Goal: Task Accomplishment & Management: Use online tool/utility

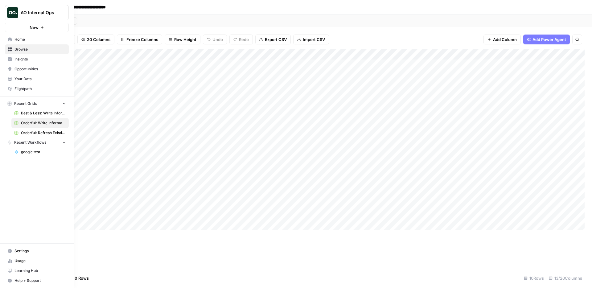
click at [12, 12] on img "Workspace: AO Internal Ops" at bounding box center [12, 12] width 11 height 11
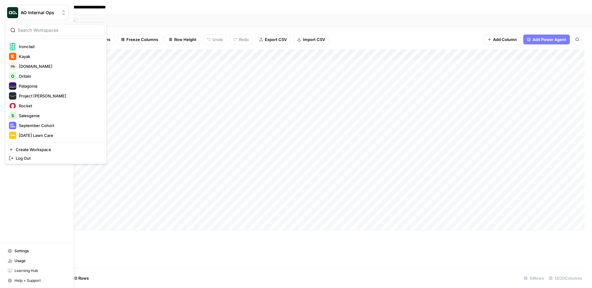
scroll to position [247, 0]
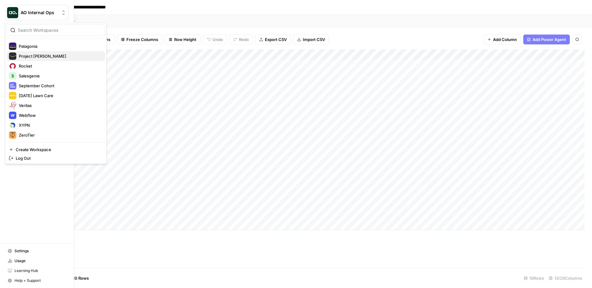
click at [49, 55] on span "Project Kuiper" at bounding box center [59, 56] width 81 height 6
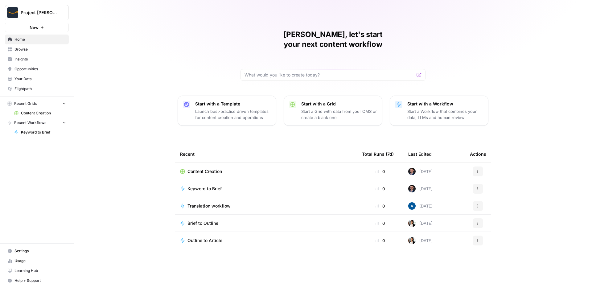
click at [36, 110] on link "Content Creation" at bounding box center [39, 113] width 57 height 10
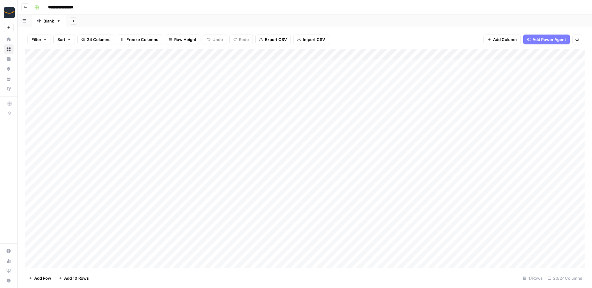
click at [318, 55] on div "Add Column" at bounding box center [305, 158] width 560 height 219
click at [352, 24] on div "Add Sheet" at bounding box center [329, 21] width 526 height 12
click at [319, 53] on div "Add Column" at bounding box center [305, 158] width 560 height 219
click at [349, 23] on div "Add Sheet" at bounding box center [329, 21] width 526 height 12
click at [401, 54] on div "Add Column" at bounding box center [305, 158] width 560 height 219
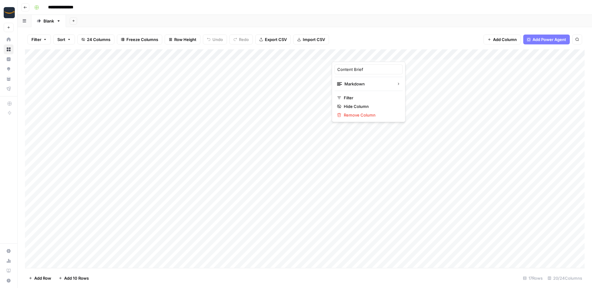
click at [318, 54] on div "Add Column" at bounding box center [305, 158] width 560 height 219
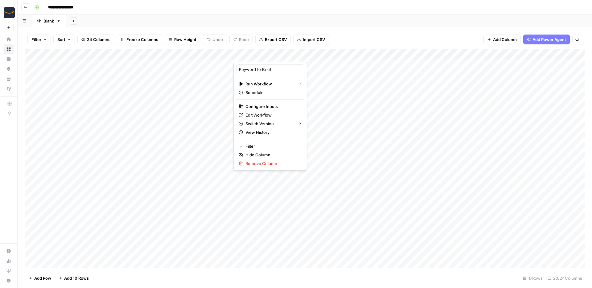
click at [338, 23] on div "Add Sheet" at bounding box center [329, 21] width 526 height 12
drag, startPoint x: 148, startPoint y: 65, endPoint x: 135, endPoint y: 197, distance: 131.8
click at [135, 197] on div "Add Column" at bounding box center [305, 158] width 560 height 219
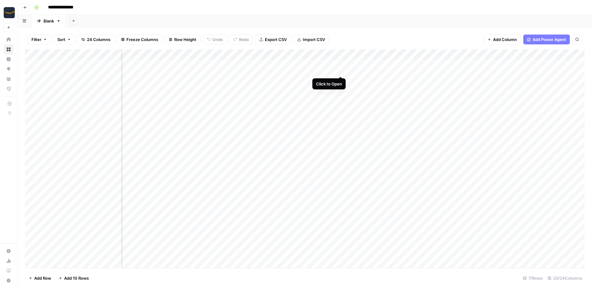
click at [341, 63] on div "Add Column" at bounding box center [305, 158] width 560 height 219
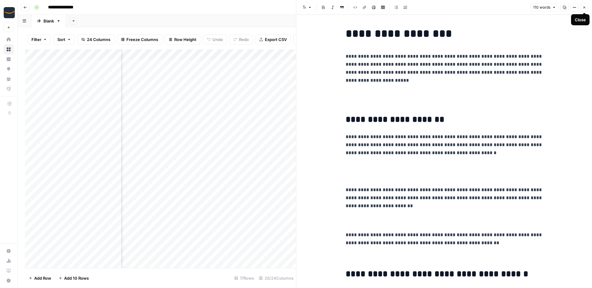
click at [586, 7] on icon "button" at bounding box center [585, 8] width 4 height 4
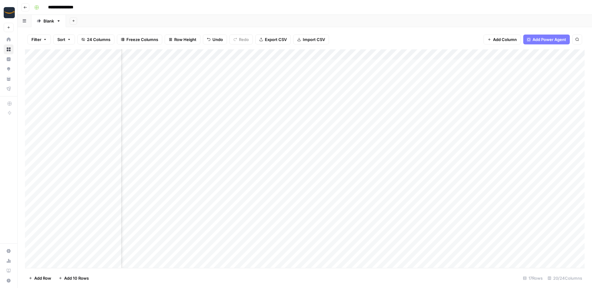
scroll to position [0, 548]
click at [306, 55] on div "Add Column" at bounding box center [305, 158] width 560 height 219
click at [290, 128] on link "View History" at bounding box center [295, 132] width 68 height 9
click at [306, 53] on div "Add Column" at bounding box center [305, 158] width 560 height 219
click at [382, 55] on div "Add Column" at bounding box center [305, 158] width 560 height 219
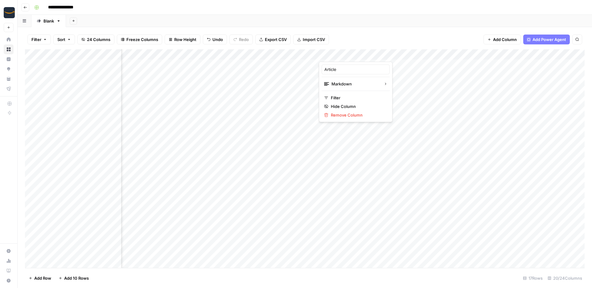
click at [376, 30] on div "Filter Sort 24 Columns Freeze Columns Row Height Undo Redo Export CSV Import CS…" at bounding box center [305, 40] width 560 height 20
click at [306, 54] on div "Add Column" at bounding box center [305, 158] width 560 height 219
click at [357, 28] on div "Filter Sort 24 Columns Freeze Columns Row Height Undo Redo Export CSV Import CS…" at bounding box center [305, 157] width 575 height 261
click at [382, 55] on div "Add Column" at bounding box center [305, 158] width 560 height 219
click at [376, 33] on div "Filter Sort 24 Columns Freeze Columns Row Height Undo Redo Export CSV Import CS…" at bounding box center [305, 40] width 560 height 20
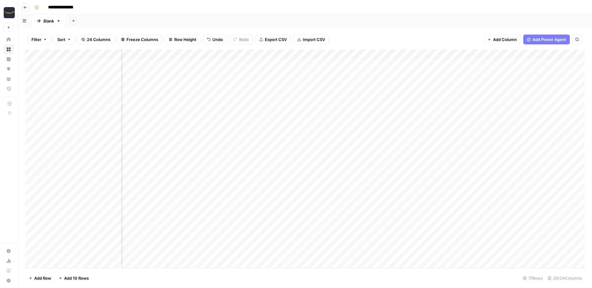
scroll to position [0, 459]
click at [260, 54] on div "Add Column" at bounding box center [305, 158] width 560 height 219
click at [244, 24] on div "Add Sheet" at bounding box center [329, 21] width 526 height 12
click at [319, 53] on div "Add Column" at bounding box center [305, 158] width 560 height 219
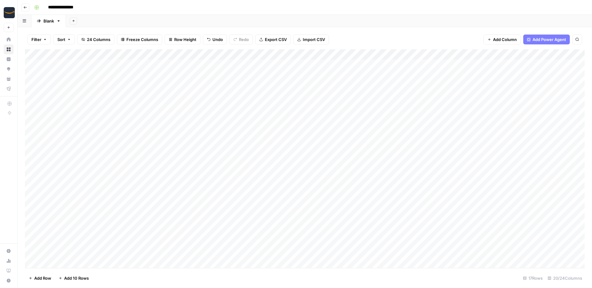
click at [340, 40] on div "Filter Sort 24 Columns Freeze Columns Row Height Undo Redo Export CSV Import CS…" at bounding box center [305, 40] width 560 height 20
click at [383, 56] on div "Add Column" at bounding box center [305, 158] width 560 height 219
click at [402, 56] on div at bounding box center [369, 55] width 74 height 12
click at [404, 42] on div "Filter Sort 24 Columns Freeze Columns Row Height Undo Redo Export CSV Import CS…" at bounding box center [305, 40] width 560 height 20
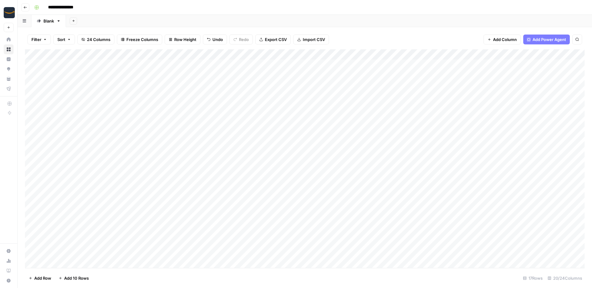
click at [402, 55] on div "Add Column" at bounding box center [305, 158] width 560 height 219
click at [307, 56] on div "Add Column" at bounding box center [305, 158] width 560 height 219
click at [319, 55] on div at bounding box center [283, 55] width 99 height 12
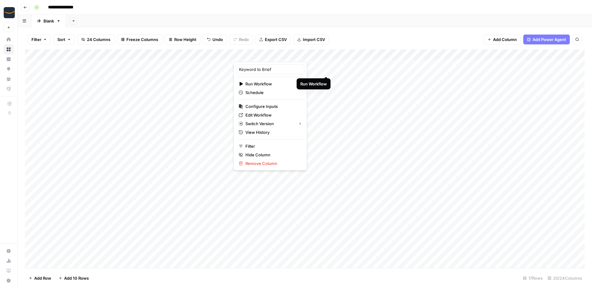
click at [319, 83] on div "Add Column" at bounding box center [305, 158] width 560 height 219
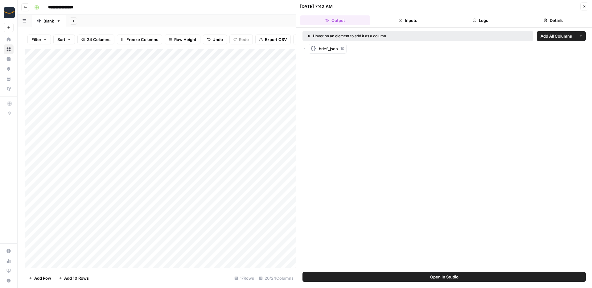
click at [586, 7] on icon "button" at bounding box center [585, 7] width 4 height 4
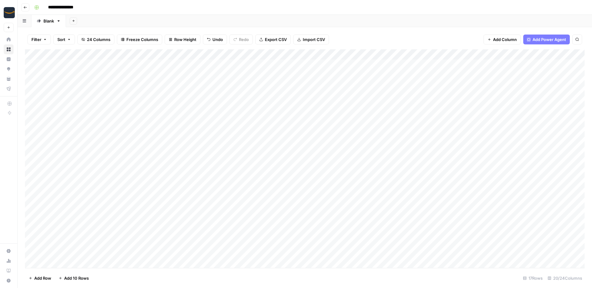
click at [440, 31] on div "Filter Sort 24 Columns Freeze Columns Row Height Undo Redo Export CSV Import CS…" at bounding box center [305, 40] width 560 height 20
click at [320, 82] on div "Add Column" at bounding box center [305, 158] width 560 height 219
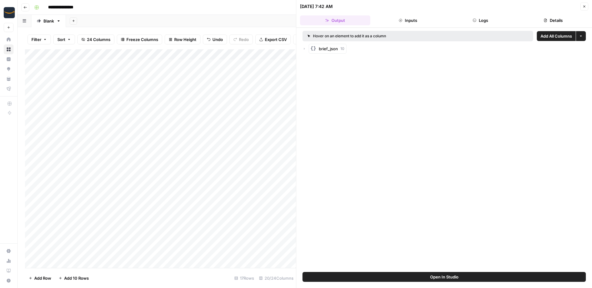
click at [584, 5] on icon "button" at bounding box center [585, 7] width 4 height 4
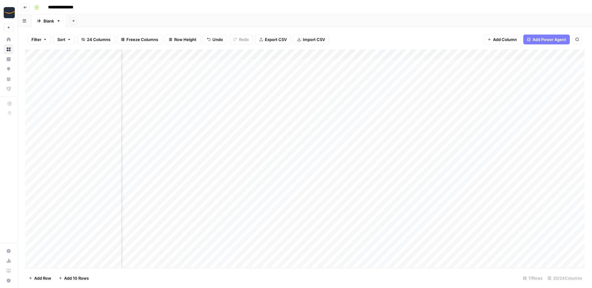
scroll to position [0, 635]
click at [439, 83] on div "Add Column" at bounding box center [305, 158] width 560 height 219
click at [452, 81] on div "Add Column" at bounding box center [305, 158] width 560 height 219
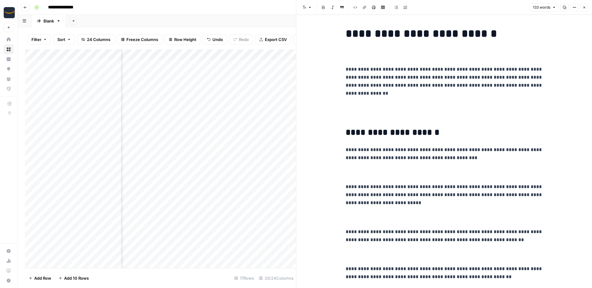
click at [587, 7] on button "Close" at bounding box center [585, 7] width 8 height 8
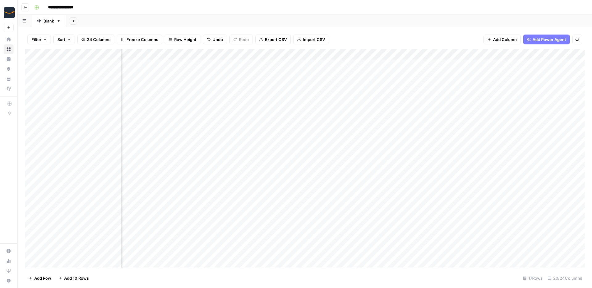
click at [285, 81] on div "Add Column" at bounding box center [305, 158] width 560 height 219
click at [296, 80] on div "Add Column" at bounding box center [305, 158] width 560 height 219
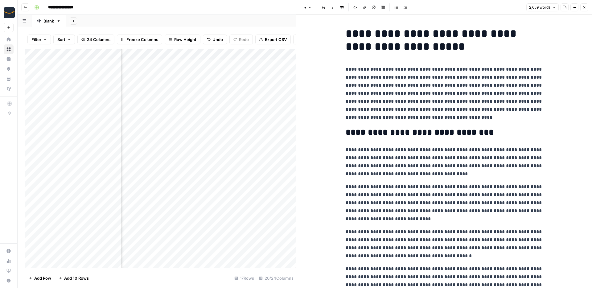
click at [586, 7] on span "Close" at bounding box center [586, 7] width 0 height 0
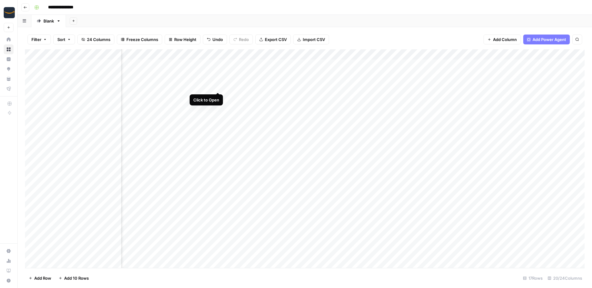
click at [217, 81] on div "Add Column" at bounding box center [305, 158] width 560 height 219
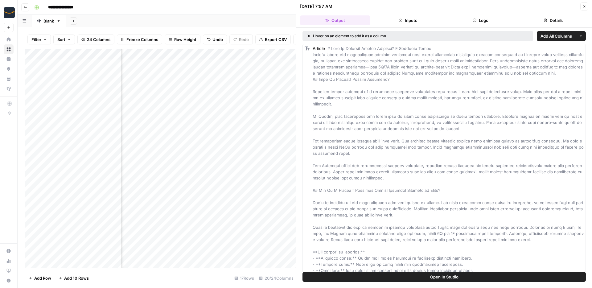
click at [563, 18] on button "Details" at bounding box center [553, 20] width 70 height 10
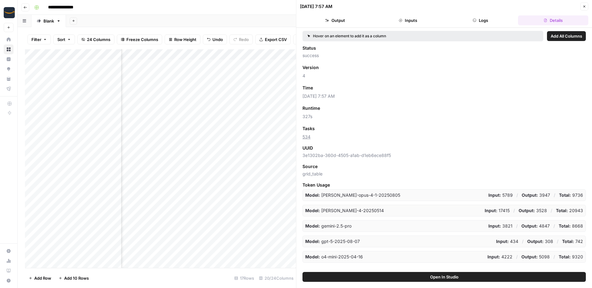
click at [584, 5] on icon "button" at bounding box center [585, 7] width 4 height 4
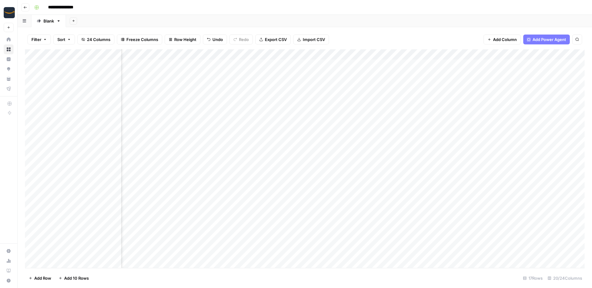
scroll to position [0, 721]
drag, startPoint x: 160, startPoint y: 84, endPoint x: 490, endPoint y: 89, distance: 330.2
click at [490, 89] on div "Add Column" at bounding box center [305, 158] width 560 height 219
click at [415, 85] on div "Add Column" at bounding box center [305, 158] width 560 height 219
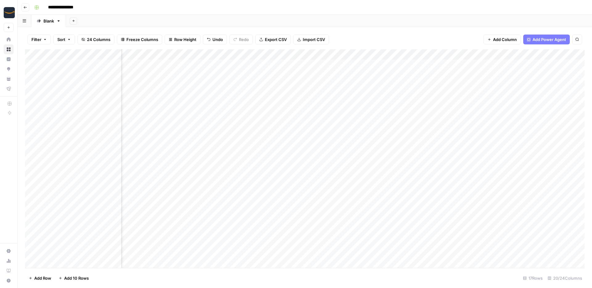
click at [4, 16] on button "Project Kuiper" at bounding box center [9, 12] width 10 height 15
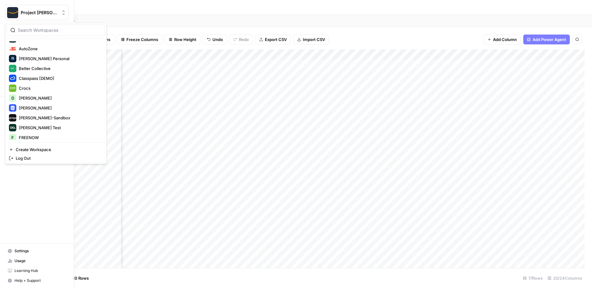
scroll to position [90, 0]
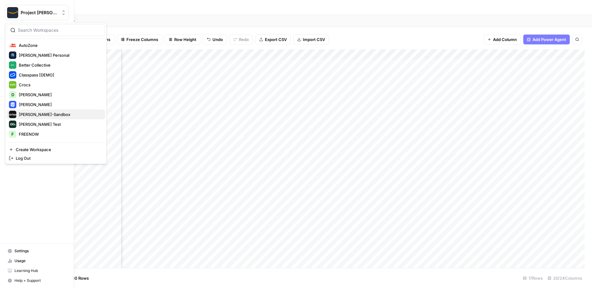
click at [44, 116] on span "[PERSON_NAME]-Sandbox" at bounding box center [59, 114] width 81 height 6
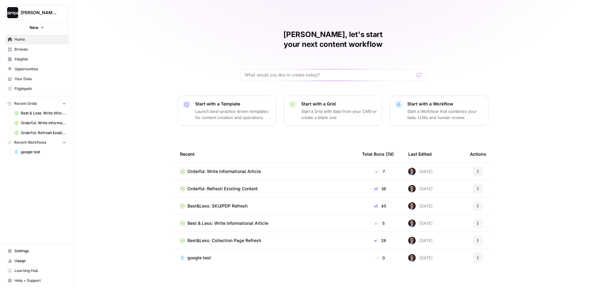
click at [29, 49] on span "Browse" at bounding box center [41, 50] width 52 height 6
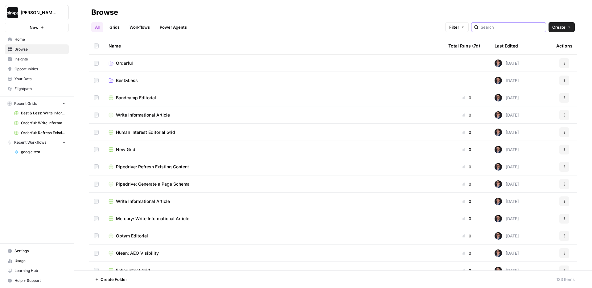
click at [506, 27] on input "search" at bounding box center [512, 27] width 63 height 6
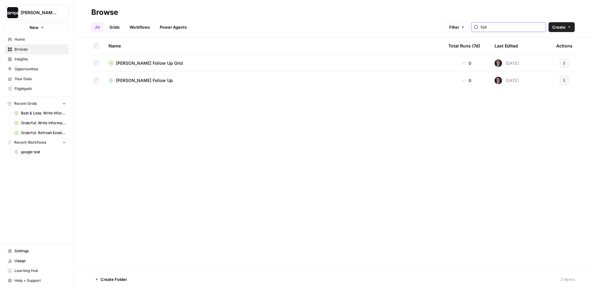
type input "foll"
click at [141, 63] on span "[PERSON_NAME] Follow Up Grid" at bounding box center [149, 63] width 67 height 6
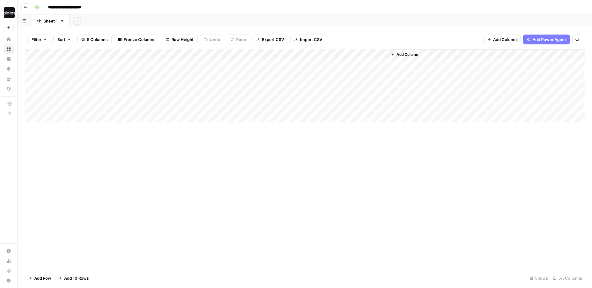
click at [109, 77] on div "Add Column" at bounding box center [305, 85] width 560 height 73
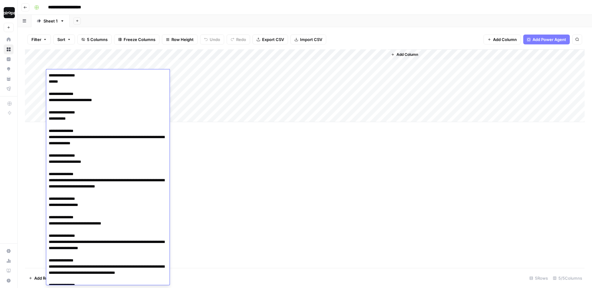
click at [328, 209] on div "Add Column" at bounding box center [305, 158] width 560 height 219
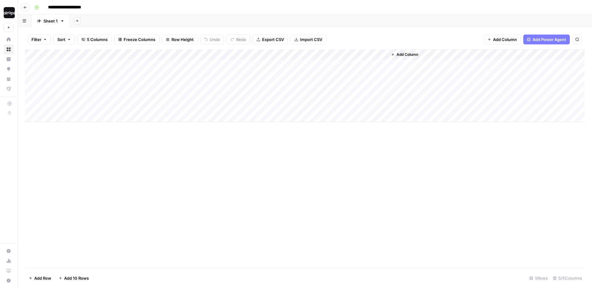
click at [84, 118] on div "Add Column" at bounding box center [305, 85] width 560 height 73
click at [211, 156] on div "Add Column" at bounding box center [305, 158] width 560 height 219
drag, startPoint x: 187, startPoint y: 69, endPoint x: 258, endPoint y: 107, distance: 80.1
click at [258, 107] on div "Add Column" at bounding box center [305, 90] width 560 height 83
click at [319, 54] on div "Add Column" at bounding box center [305, 90] width 560 height 83
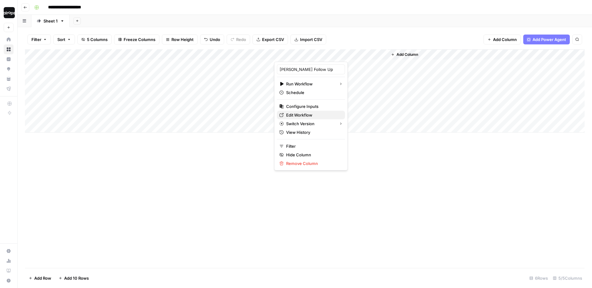
click at [298, 113] on span "Edit Workflow" at bounding box center [313, 115] width 54 height 6
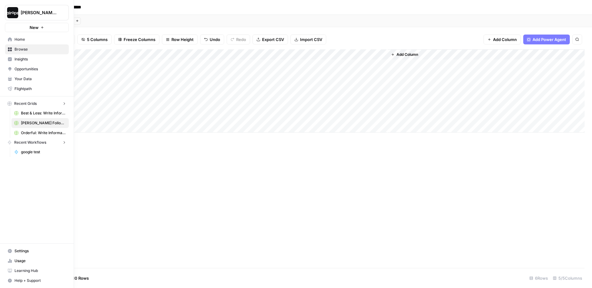
click at [9, 8] on img "Workspace: Dille-Sandbox" at bounding box center [12, 12] width 11 height 11
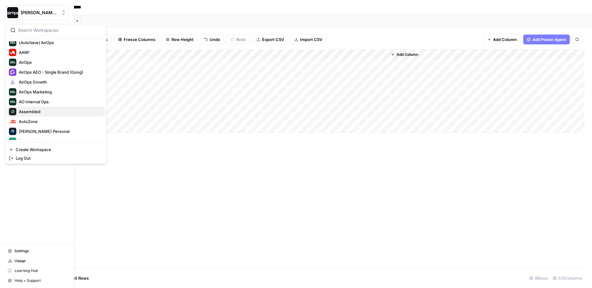
scroll to position [20, 0]
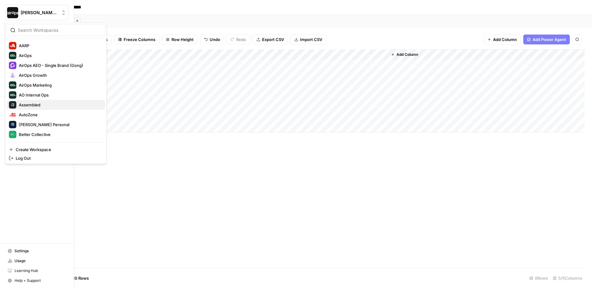
click at [33, 100] on button "Assembled" at bounding box center [55, 105] width 99 height 10
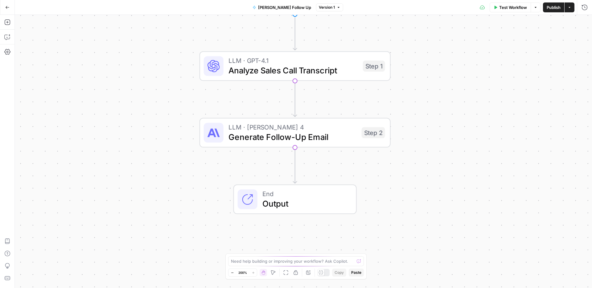
drag, startPoint x: 382, startPoint y: 168, endPoint x: 430, endPoint y: 98, distance: 84.4
click at [430, 98] on div "Workflow Set Inputs Inputs LLM · GPT-4.1 Analyze Sales Call Transcript Step 1 L…" at bounding box center [304, 151] width 578 height 273
click at [320, 73] on span "Analyze Sales Call Transcript" at bounding box center [294, 70] width 130 height 12
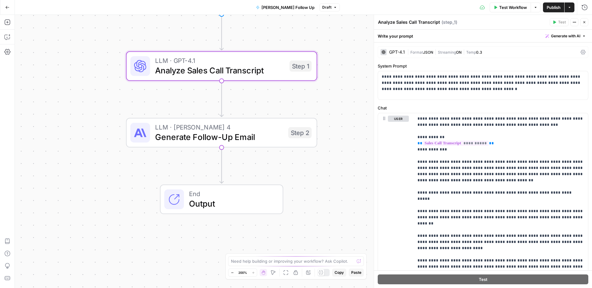
drag, startPoint x: 280, startPoint y: 98, endPoint x: 202, endPoint y: 98, distance: 79.0
click at [201, 98] on div "Workflow Set Inputs Inputs LLM · GPT-4.1 Analyze Sales Call Transcript Step 1 L…" at bounding box center [304, 151] width 578 height 273
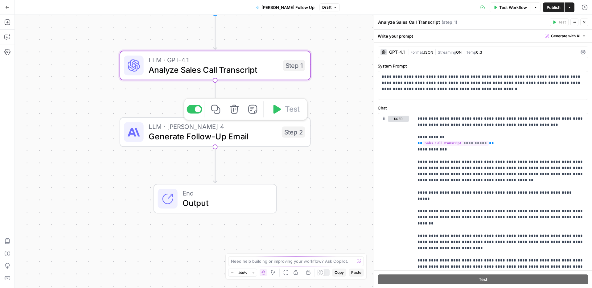
click at [244, 137] on span "Generate Follow-Up Email" at bounding box center [213, 136] width 128 height 12
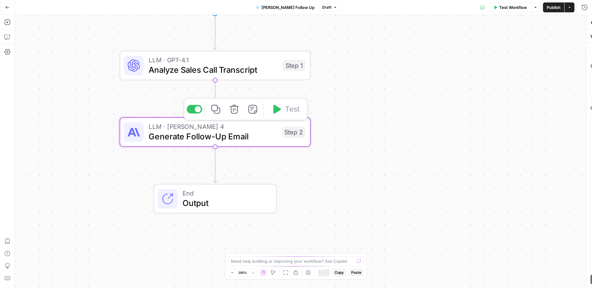
type textarea "Generate Follow-Up Email"
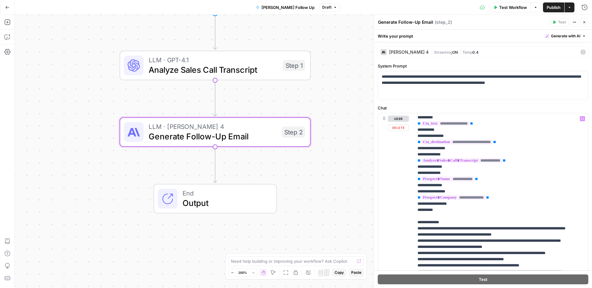
scroll to position [124, 0]
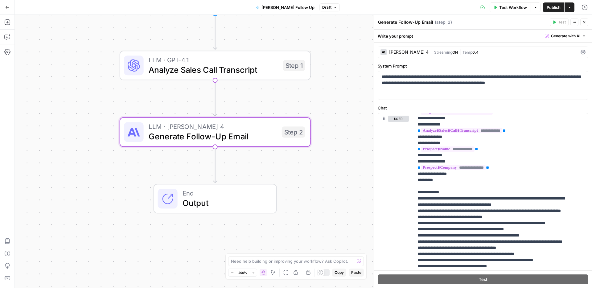
click at [588, 23] on button "Close" at bounding box center [585, 22] width 8 height 8
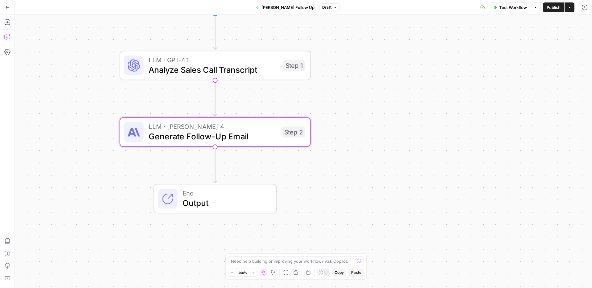
click at [11, 35] on button "Copilot" at bounding box center [7, 37] width 10 height 10
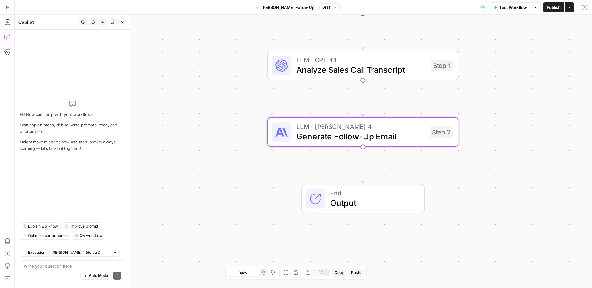
drag, startPoint x: 183, startPoint y: 35, endPoint x: 317, endPoint y: 35, distance: 133.9
click at [318, 35] on div "Workflow Set Inputs Inputs LLM · GPT-4.1 Analyze Sales Call Transcript Step 1 L…" at bounding box center [304, 151] width 578 height 273
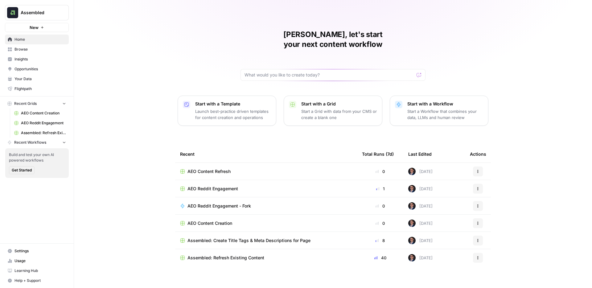
click at [32, 57] on span "Insights" at bounding box center [41, 59] width 52 height 6
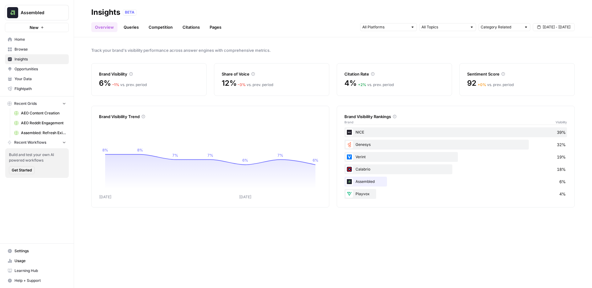
click at [36, 68] on span "Opportunities" at bounding box center [41, 69] width 52 height 6
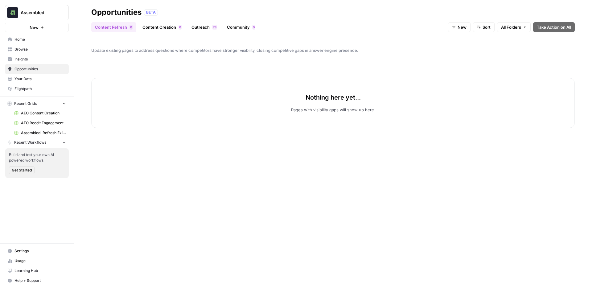
click at [173, 56] on div "Update existing pages to address questions where competitors have stronger visi…" at bounding box center [333, 162] width 518 height 251
click at [284, 24] on div "Content Refresh 0 Content Creation 0 Outreach 8 7 Community 0 New Sort All Fold…" at bounding box center [333, 24] width 484 height 15
click at [467, 27] on button "New" at bounding box center [459, 27] width 23 height 10
click at [466, 52] on span "New" at bounding box center [472, 50] width 25 height 6
click at [464, 29] on span "New" at bounding box center [462, 27] width 9 height 6
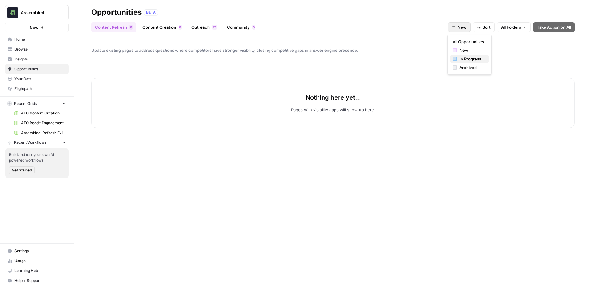
click at [466, 61] on span "In Progress" at bounding box center [472, 59] width 25 height 6
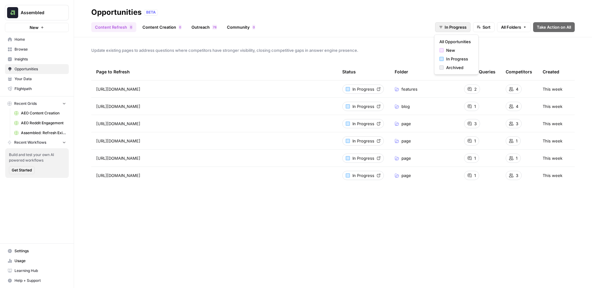
click at [453, 26] on span "In Progress" at bounding box center [456, 27] width 22 height 6
click at [452, 69] on span "Archived" at bounding box center [459, 67] width 25 height 6
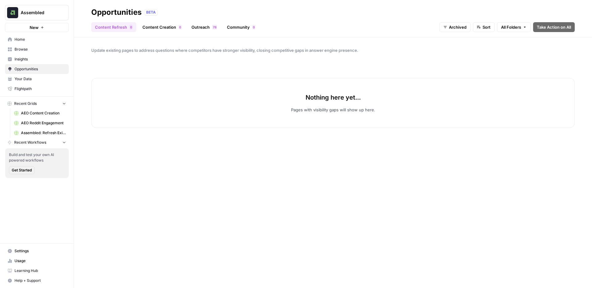
click at [453, 24] on span "Archived" at bounding box center [458, 27] width 18 height 6
click at [449, 57] on div "In Progress" at bounding box center [461, 59] width 34 height 6
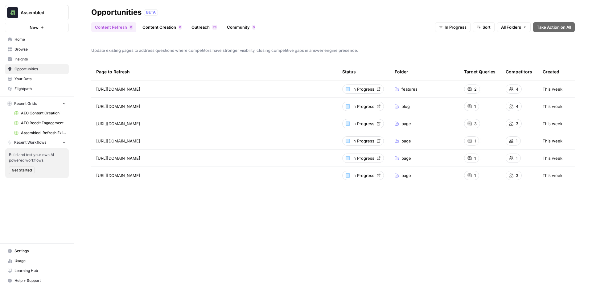
click at [160, 29] on link "Content Creation 0" at bounding box center [162, 27] width 47 height 10
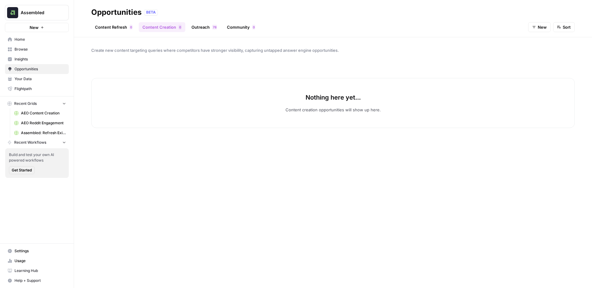
click at [114, 26] on link "Content Refresh 0" at bounding box center [113, 27] width 45 height 10
click at [171, 23] on link "Content Creation 0" at bounding box center [162, 27] width 47 height 10
click at [549, 26] on button "New" at bounding box center [540, 27] width 23 height 10
click at [544, 56] on span "In Progress" at bounding box center [553, 59] width 25 height 6
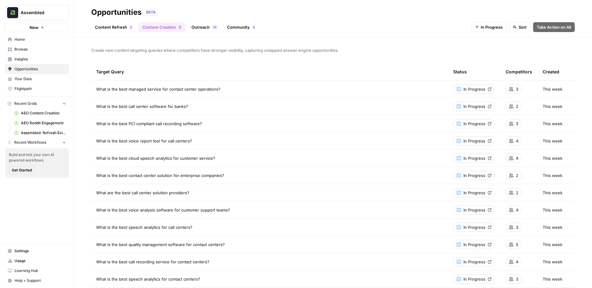
click at [213, 14] on div "Opportunities BETA" at bounding box center [333, 12] width 484 height 10
click at [25, 40] on span "Home" at bounding box center [41, 40] width 52 height 6
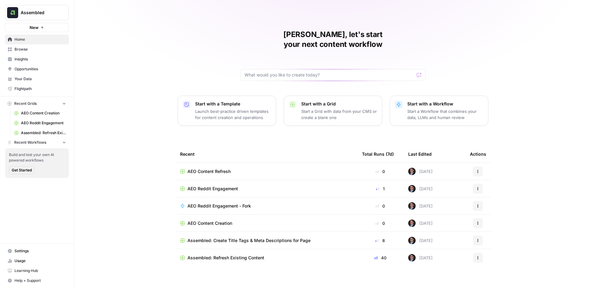
click at [222, 168] on span "AEO Content Refresh" at bounding box center [209, 171] width 43 height 6
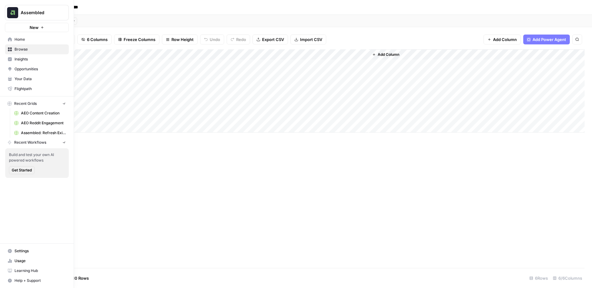
click at [10, 37] on icon at bounding box center [10, 39] width 4 height 4
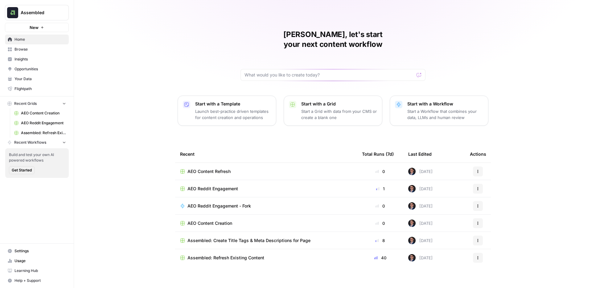
click at [28, 50] on span "Browse" at bounding box center [41, 50] width 52 height 6
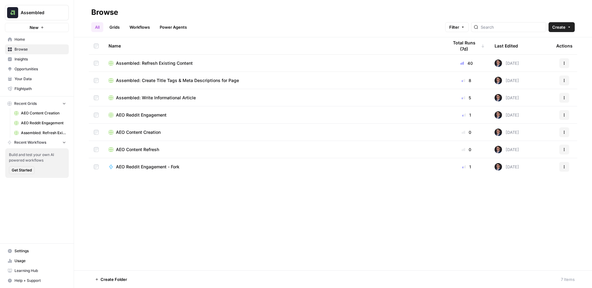
click at [159, 64] on span "Assembled: Refresh Existing Content" at bounding box center [154, 63] width 77 height 6
click at [149, 101] on span "Assembled: Write Informational Article" at bounding box center [156, 98] width 80 height 6
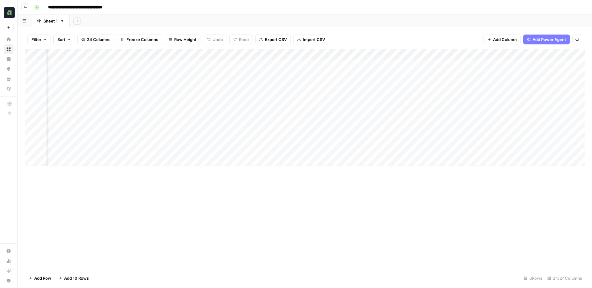
scroll to position [0, 125]
click at [321, 64] on div "Add Column" at bounding box center [305, 91] width 560 height 85
click at [386, 14] on header "**********" at bounding box center [305, 7] width 575 height 15
click at [464, 97] on div "Add Column" at bounding box center [305, 91] width 560 height 85
click at [391, 17] on div "Add Sheet" at bounding box center [329, 21] width 526 height 12
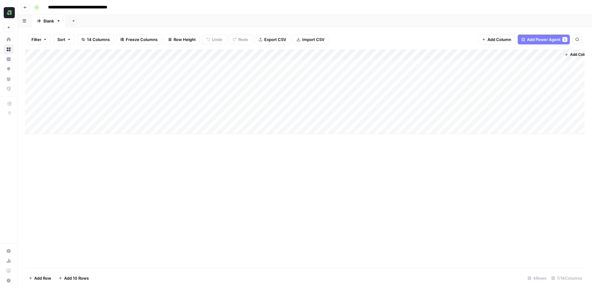
click at [297, 15] on div "Add Sheet" at bounding box center [329, 21] width 526 height 12
click at [296, 18] on div "Add Sheet" at bounding box center [329, 21] width 526 height 12
click at [342, 19] on div "Add Sheet" at bounding box center [329, 21] width 526 height 12
drag, startPoint x: 103, startPoint y: 67, endPoint x: 96, endPoint y: 122, distance: 56.0
click at [96, 122] on div "Add Column" at bounding box center [305, 91] width 560 height 85
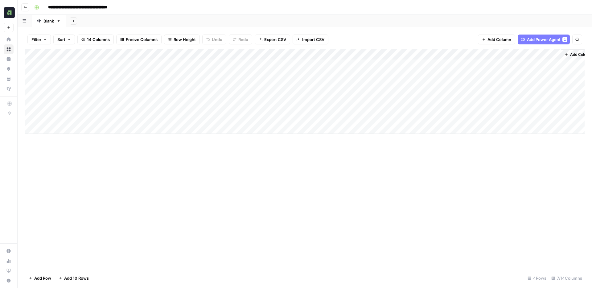
drag, startPoint x: 176, startPoint y: 63, endPoint x: 164, endPoint y: 123, distance: 61.1
click at [164, 123] on div "Add Column" at bounding box center [305, 91] width 560 height 85
click at [222, 25] on div "Add Sheet" at bounding box center [329, 21] width 526 height 12
click at [256, 15] on div "Add Sheet" at bounding box center [329, 21] width 526 height 12
click at [270, 64] on div "Add Column" at bounding box center [305, 91] width 560 height 85
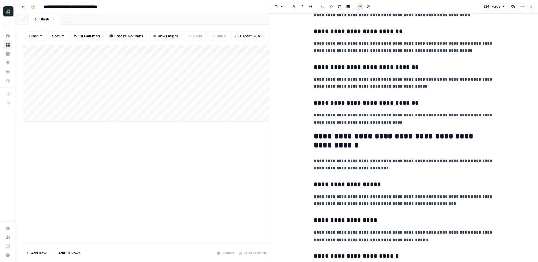
scroll to position [272, 0]
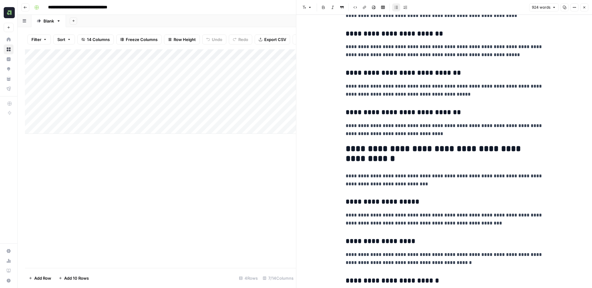
click at [585, 8] on icon "button" at bounding box center [585, 8] width 4 height 4
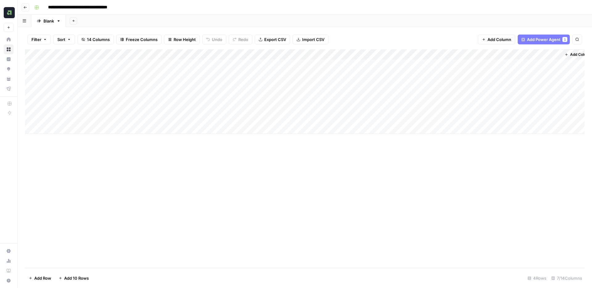
click at [347, 28] on div "Filter Sort 14 Columns Freeze Columns Row Height Undo Redo Export CSV Import CS…" at bounding box center [305, 157] width 575 height 261
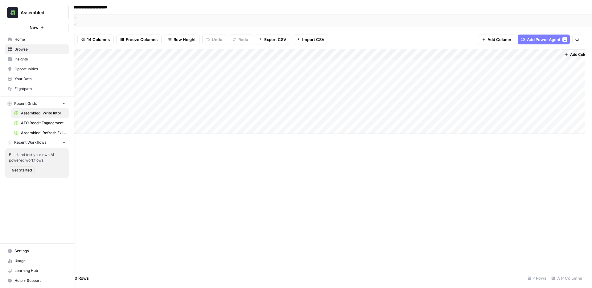
click at [10, 79] on icon at bounding box center [9, 78] width 3 height 2
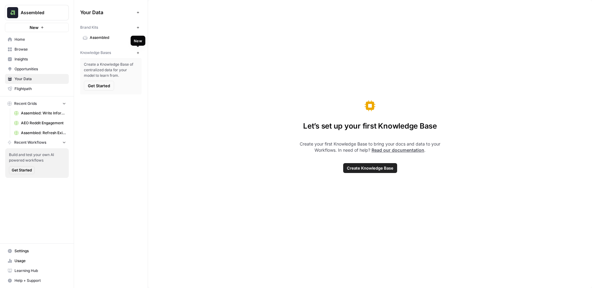
click at [138, 54] on icon "button" at bounding box center [137, 52] width 3 height 3
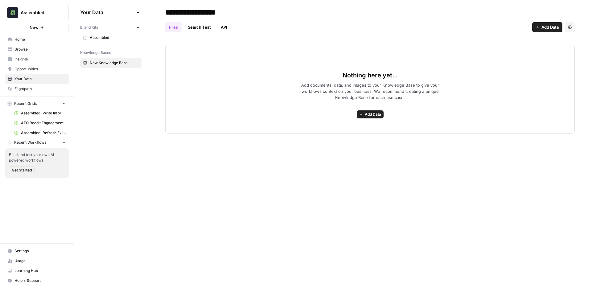
click at [111, 35] on span "Assembled" at bounding box center [114, 38] width 49 height 6
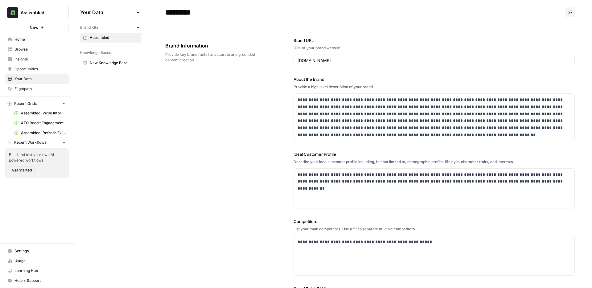
click at [204, 72] on div "Brand Information Provide key brand facts for accurate and grounded content cre…" at bounding box center [212, 53] width 94 height 46
drag, startPoint x: 105, startPoint y: 28, endPoint x: 75, endPoint y: 28, distance: 29.9
click at [75, 28] on div "Your Data Add Data Brand Kits New Assembled Knowledge Bases New New Knowledge B…" at bounding box center [111, 37] width 74 height 75
drag, startPoint x: 115, startPoint y: 52, endPoint x: 74, endPoint y: 51, distance: 41.4
click at [74, 50] on div "Your Data Add Data Brand Kits New Assembled Knowledge Bases New New Knowledge B…" at bounding box center [111, 37] width 74 height 75
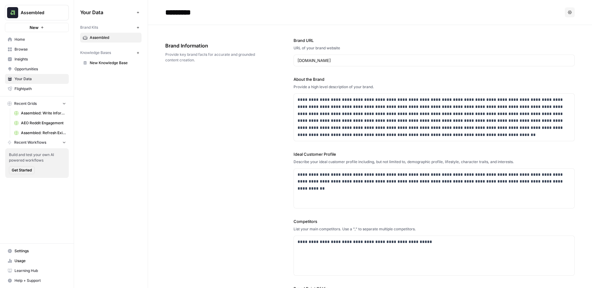
click at [127, 96] on div "Your Data Add Data Brand Kits New Assembled Knowledge Bases New New Knowledge B…" at bounding box center [111, 144] width 74 height 288
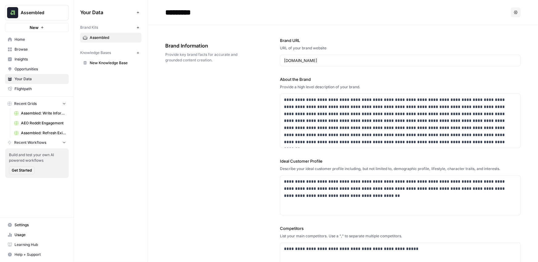
click at [115, 86] on div "Your Data Add Data Brand Kits New Assembled Knowledge Bases New New Knowledge B…" at bounding box center [111, 131] width 74 height 262
click at [126, 89] on div "Your Data Add Data Brand Kits New Assembled Knowledge Bases New New Knowledge B…" at bounding box center [111, 131] width 74 height 262
drag, startPoint x: 108, startPoint y: 28, endPoint x: 77, endPoint y: 28, distance: 30.2
click at [77, 28] on div "Your Data Add Data Brand Kits New Assembled Knowledge Bases New New Knowledge B…" at bounding box center [111, 37] width 74 height 75
click at [187, 64] on div "Brand Information Provide key brand facts for accurate and grounded content cre…" at bounding box center [205, 53] width 80 height 46
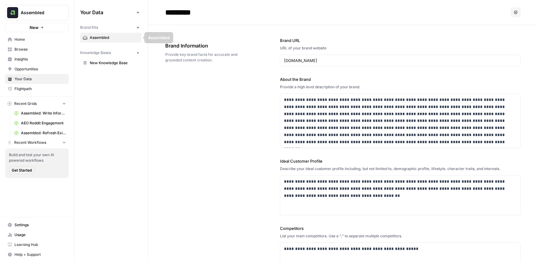
click at [140, 28] on button "New" at bounding box center [137, 27] width 7 height 7
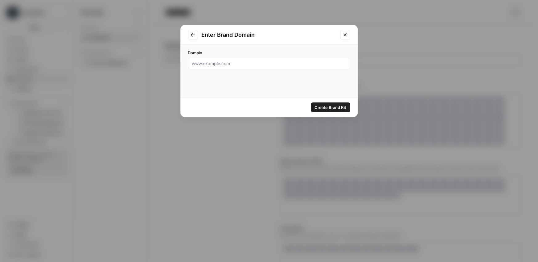
click at [344, 31] on button "Close modal" at bounding box center [346, 35] width 10 height 10
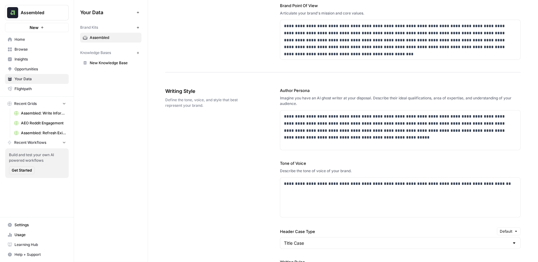
scroll to position [300, 0]
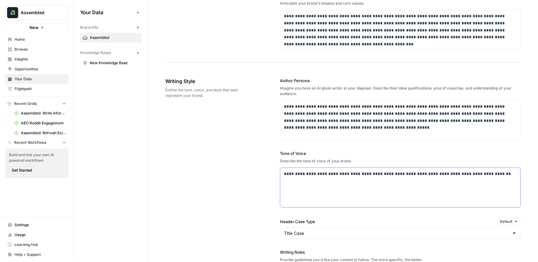
click at [501, 173] on p "**********" at bounding box center [400, 173] width 233 height 7
click at [339, 137] on div "**********" at bounding box center [400, 120] width 240 height 39
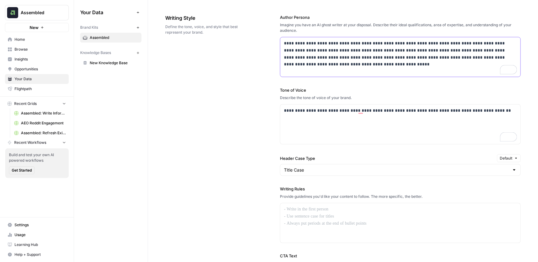
scroll to position [374, 0]
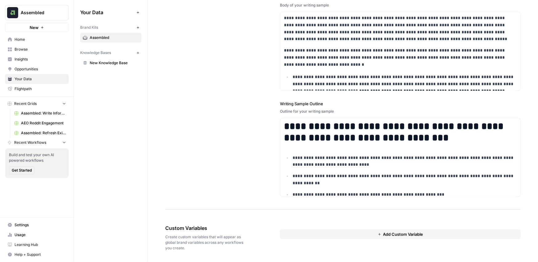
click at [321, 234] on button "Add Custom Variable" at bounding box center [400, 234] width 241 height 10
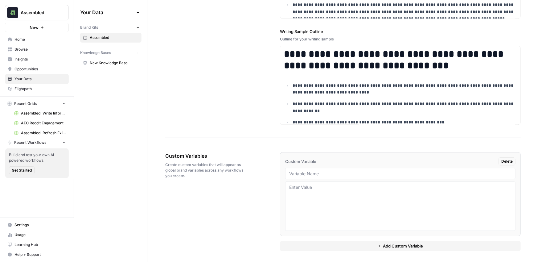
click at [116, 61] on span "New Knowledge Base" at bounding box center [114, 63] width 49 height 6
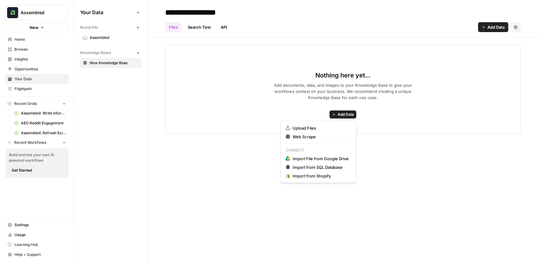
click at [340, 114] on span "Add Data" at bounding box center [346, 115] width 16 height 6
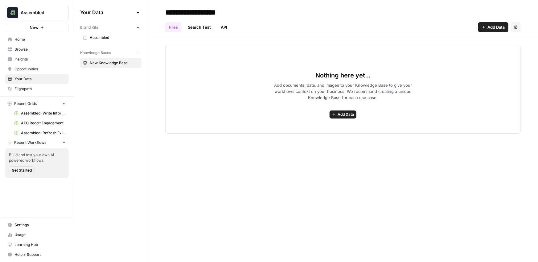
click at [212, 113] on div "Nothing here yet... Add documents, data, and images to your Knowledge Base to g…" at bounding box center [343, 89] width 356 height 89
click at [342, 115] on span "Add Data" at bounding box center [346, 115] width 16 height 6
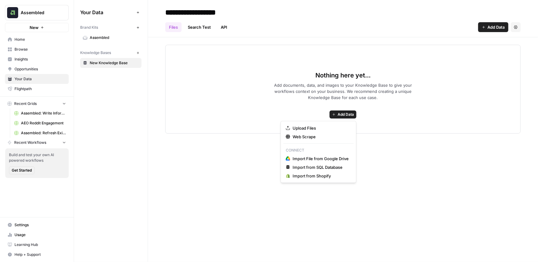
click at [25, 114] on span "Assembled: Write Informational Article" at bounding box center [43, 113] width 45 height 6
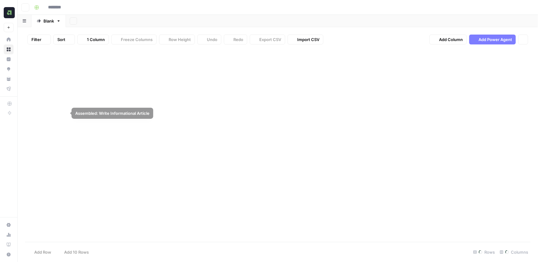
type input "**********"
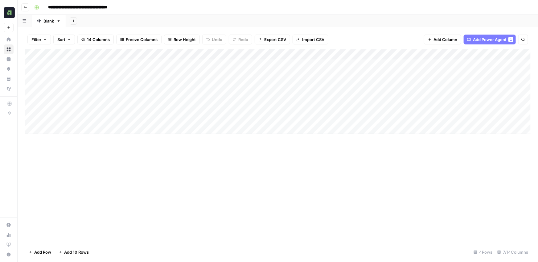
drag, startPoint x: 104, startPoint y: 67, endPoint x: 94, endPoint y: 114, distance: 48.8
click at [94, 115] on div "Add Column" at bounding box center [278, 91] width 506 height 85
click at [89, 65] on div "Add Column" at bounding box center [278, 91] width 506 height 85
click at [88, 96] on div "Add Column" at bounding box center [278, 91] width 506 height 85
drag, startPoint x: 100, startPoint y: 69, endPoint x: 94, endPoint y: 107, distance: 39.0
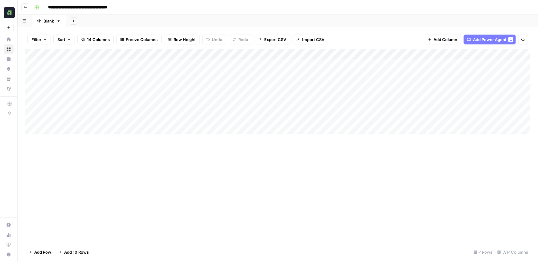
click at [94, 107] on div "Add Column" at bounding box center [278, 91] width 506 height 85
click at [214, 97] on div "Add Column" at bounding box center [278, 91] width 506 height 85
drag, startPoint x: 193, startPoint y: 67, endPoint x: 185, endPoint y: 112, distance: 46.1
click at [185, 112] on div "Add Column" at bounding box center [278, 91] width 506 height 85
click at [208, 55] on div "Add Column" at bounding box center [278, 91] width 506 height 85
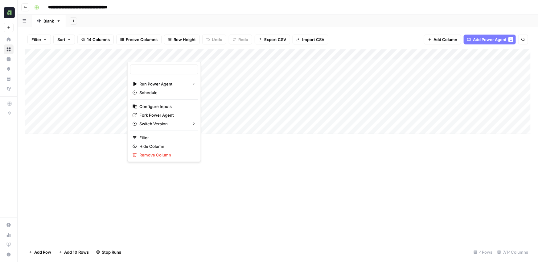
type input "Create Content Brief from Keyword"
click at [161, 112] on span "Fork Power Agent" at bounding box center [166, 115] width 54 height 6
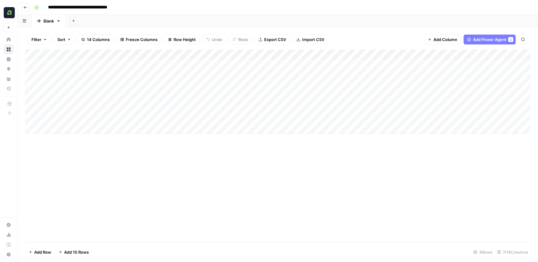
drag, startPoint x: 87, startPoint y: 68, endPoint x: 86, endPoint y: 113, distance: 44.8
click at [86, 113] on div "Add Column" at bounding box center [278, 91] width 506 height 85
click at [251, 27] on div "Filter Sort 14 Columns Freeze Columns Row Height Undo Redo Export CSV Import CS…" at bounding box center [278, 144] width 521 height 235
click at [214, 81] on div "Add Column" at bounding box center [278, 91] width 506 height 85
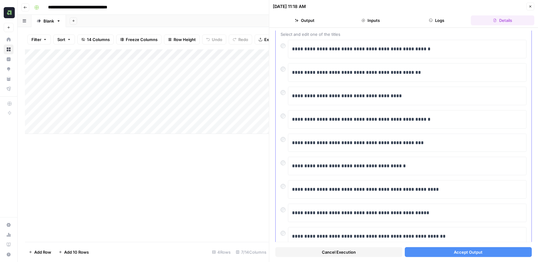
scroll to position [38, 0]
click at [430, 252] on button "Accept Output" at bounding box center [468, 252] width 127 height 10
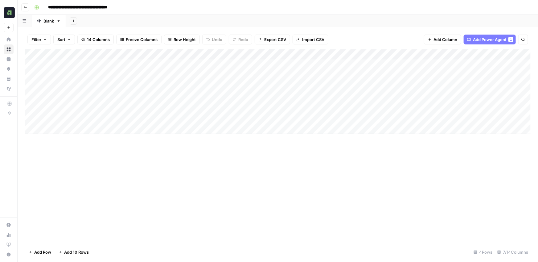
drag, startPoint x: 196, startPoint y: 70, endPoint x: 196, endPoint y: 138, distance: 68.2
click at [196, 138] on div "Add Column" at bounding box center [278, 145] width 506 height 193
click at [271, 63] on div "Add Column" at bounding box center [278, 91] width 506 height 85
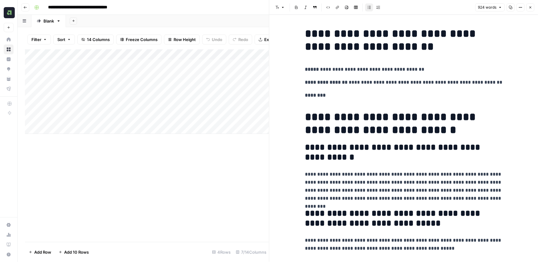
click at [533, 7] on button "Close" at bounding box center [531, 7] width 8 height 8
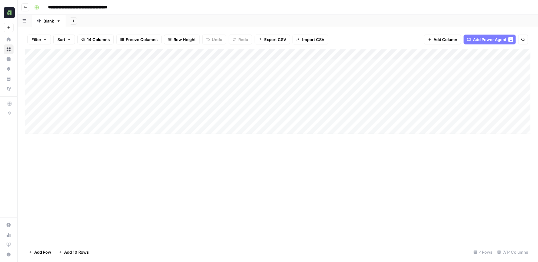
drag, startPoint x: 269, startPoint y: 69, endPoint x: 268, endPoint y: 125, distance: 55.3
click at [268, 125] on div "Add Column" at bounding box center [278, 91] width 506 height 85
click at [412, 65] on div "Add Column" at bounding box center [278, 91] width 506 height 85
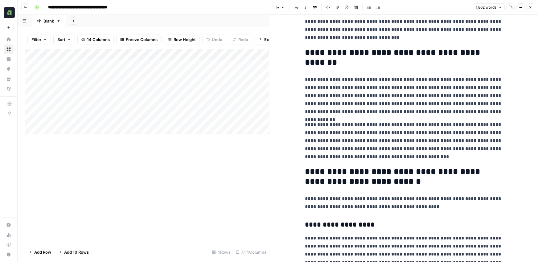
scroll to position [102, 0]
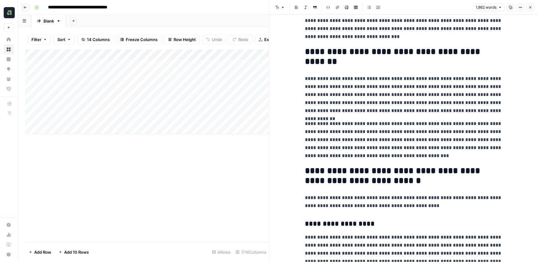
click at [495, 111] on p "**********" at bounding box center [403, 95] width 197 height 40
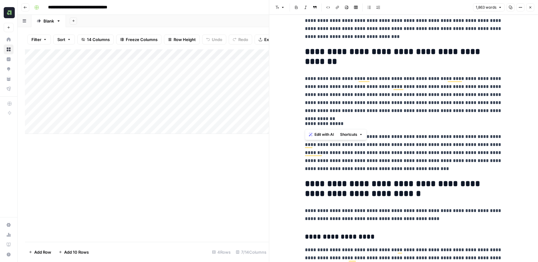
drag, startPoint x: 359, startPoint y: 126, endPoint x: 295, endPoint y: 123, distance: 63.9
drag, startPoint x: 496, startPoint y: 112, endPoint x: 305, endPoint y: 73, distance: 194.5
click at [326, 122] on span "Edit with AI" at bounding box center [324, 122] width 19 height 6
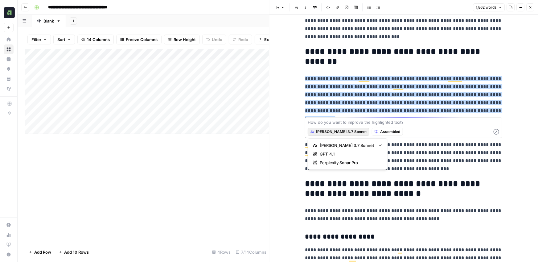
click at [327, 131] on span "Claude 3.7 Sonnet" at bounding box center [341, 132] width 51 height 6
click at [334, 156] on span "GPT-4.1" at bounding box center [350, 154] width 60 height 6
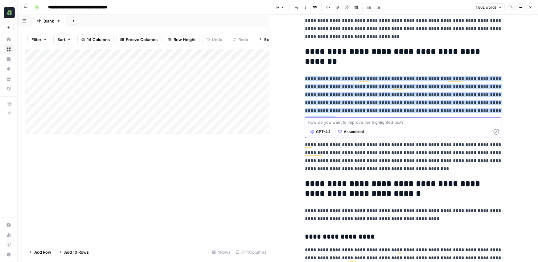
click at [347, 122] on textarea at bounding box center [404, 122] width 192 height 6
click at [497, 110] on p "**********" at bounding box center [403, 95] width 197 height 40
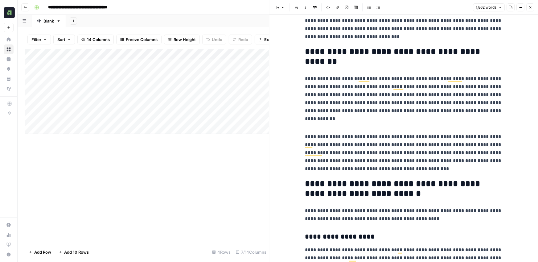
click at [533, 6] on button "Close" at bounding box center [531, 7] width 8 height 8
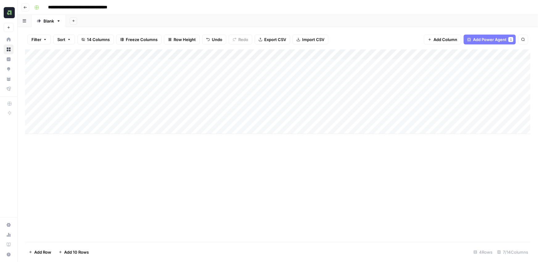
drag, startPoint x: 460, startPoint y: 69, endPoint x: 442, endPoint y: 124, distance: 57.2
click at [442, 124] on div "Add Column" at bounding box center [278, 91] width 506 height 85
click at [514, 53] on span "Add Column" at bounding box center [517, 55] width 22 height 6
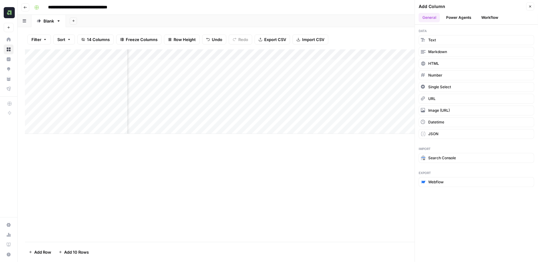
click at [463, 18] on button "Power Agents" at bounding box center [459, 17] width 33 height 9
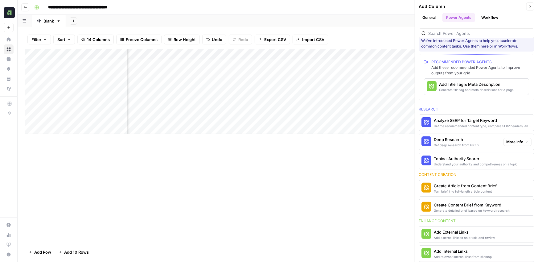
scroll to position [12, 0]
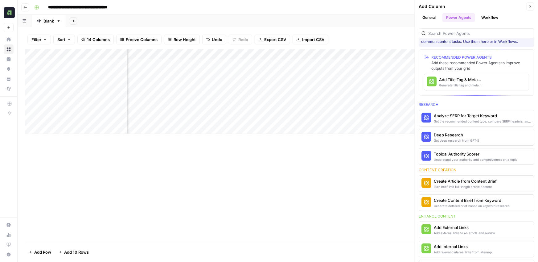
click at [466, 83] on div "Generate title tag and meta descriptions for a page" at bounding box center [466, 85] width 54 height 5
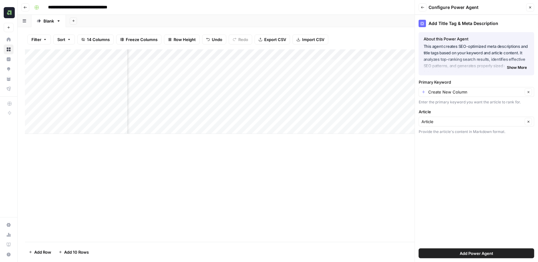
click at [480, 252] on span "Add Power Agent" at bounding box center [477, 253] width 34 height 6
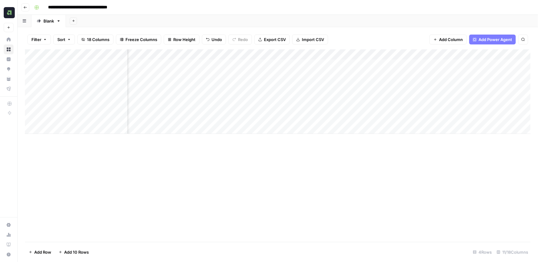
scroll to position [0, 258]
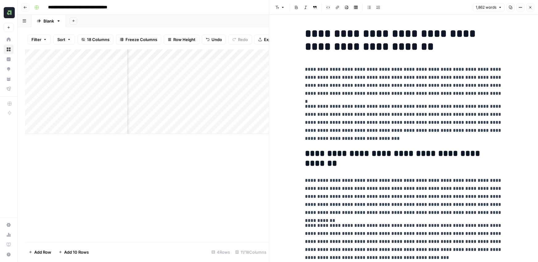
click at [532, 8] on icon "button" at bounding box center [531, 8] width 4 height 4
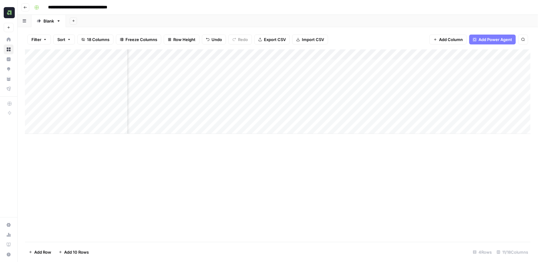
scroll to position [0, 356]
click at [510, 55] on span "Add Column" at bounding box center [517, 55] width 22 height 6
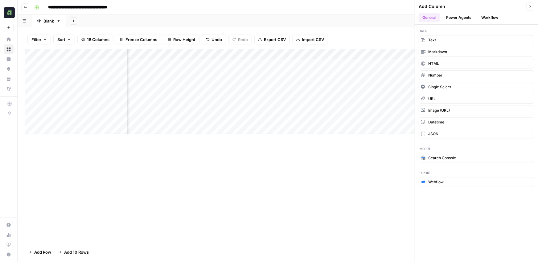
click at [455, 17] on button "Power Agents" at bounding box center [459, 17] width 33 height 9
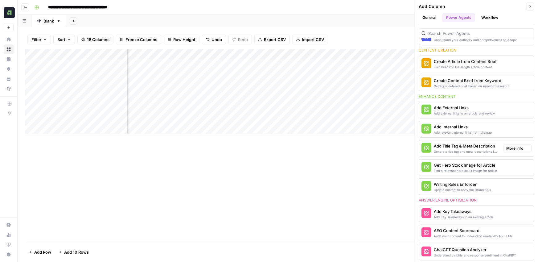
scroll to position [81, 0]
click at [467, 127] on div "Add Internal Links" at bounding box center [463, 126] width 58 height 6
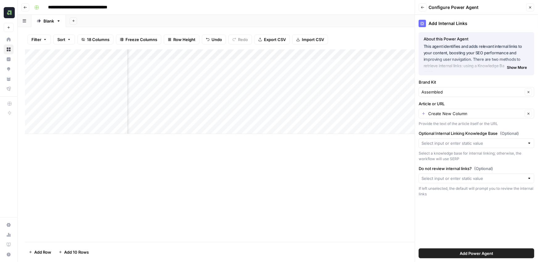
click at [451, 249] on button "Add Power Agent" at bounding box center [477, 253] width 116 height 10
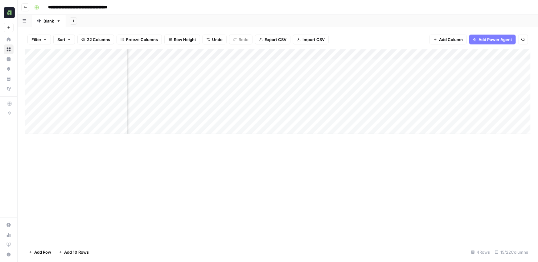
scroll to position [0, 522]
click at [84, 125] on div "Add Column" at bounding box center [278, 91] width 506 height 85
click at [77, 143] on div "Add Column" at bounding box center [278, 99] width 506 height 101
click at [76, 164] on div "Add Column" at bounding box center [278, 107] width 506 height 117
click at [75, 174] on div "Add Column" at bounding box center [278, 115] width 506 height 133
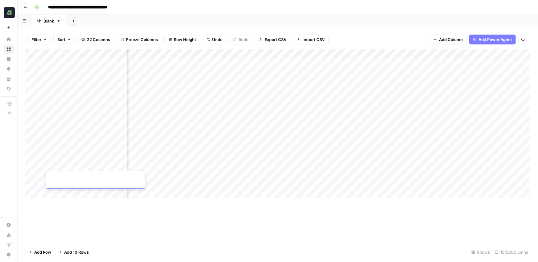
scroll to position [0, 0]
click at [204, 19] on div "Add Sheet" at bounding box center [302, 21] width 472 height 12
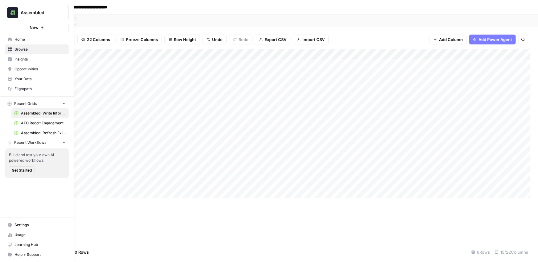
click at [9, 59] on icon at bounding box center [10, 59] width 4 height 4
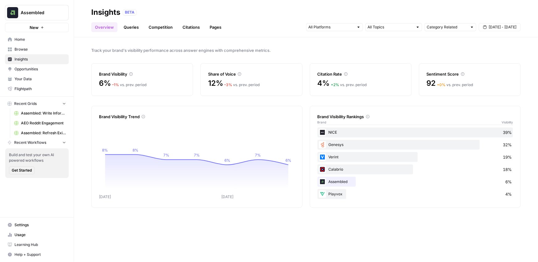
click at [194, 7] on div "Insights BETA" at bounding box center [306, 12] width 430 height 10
click at [357, 26] on div at bounding box center [359, 27] width 4 height 4
click at [402, 27] on input "text" at bounding box center [391, 27] width 46 height 6
click at [487, 41] on div "Track your brand's visibility performance across answer engines with comprehens…" at bounding box center [306, 149] width 464 height 225
click at [505, 28] on span "Sep 20 - Sep 26" at bounding box center [503, 27] width 28 height 6
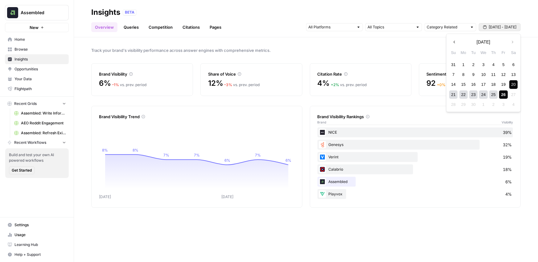
click at [412, 47] on div "Track your brand's visibility performance across answer engines with comprehens…" at bounding box center [306, 149] width 464 height 225
click at [133, 27] on link "Queries" at bounding box center [131, 27] width 23 height 10
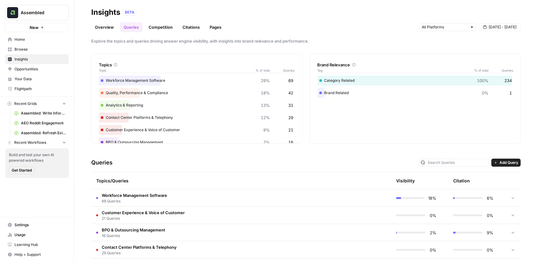
scroll to position [6, 0]
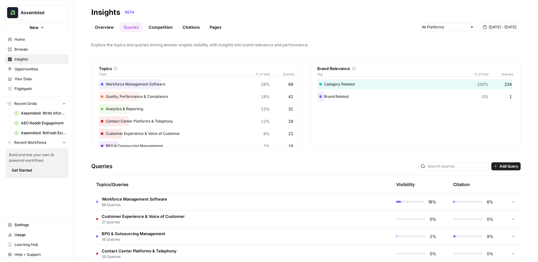
click at [507, 166] on span "Add Query" at bounding box center [509, 167] width 19 height 6
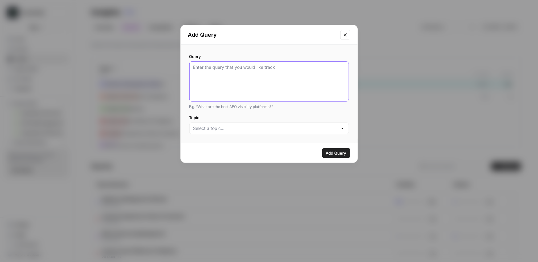
click at [244, 82] on textarea "Query" at bounding box center [269, 81] width 152 height 35
click at [226, 129] on input "Topic" at bounding box center [265, 128] width 144 height 6
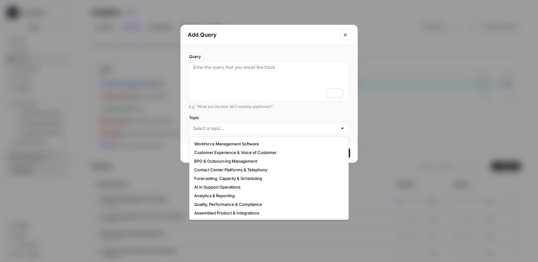
click at [298, 50] on div "Query E.g. “What are the best AEO visibility platforms?” Topic" at bounding box center [269, 94] width 177 height 98
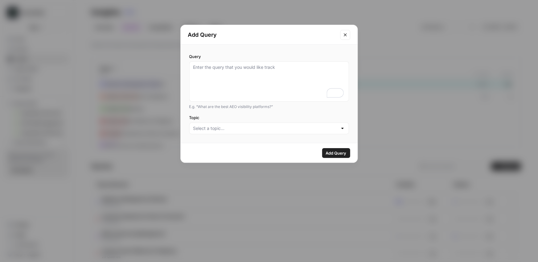
click at [346, 34] on icon "Close modal" at bounding box center [345, 34] width 5 height 5
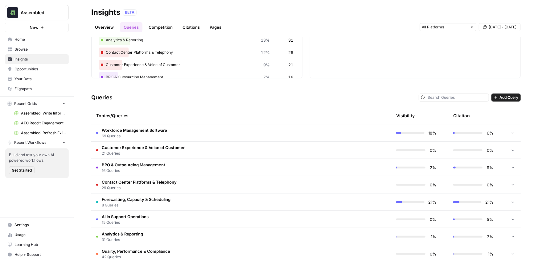
scroll to position [75, 0]
click at [147, 133] on span "69 Queries" at bounding box center [134, 136] width 65 height 6
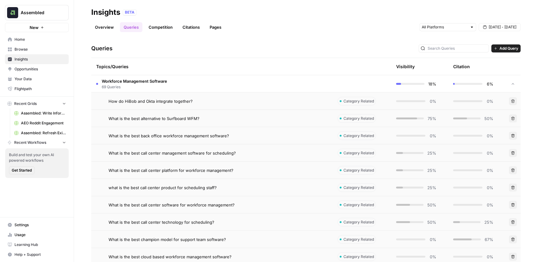
scroll to position [121, 0]
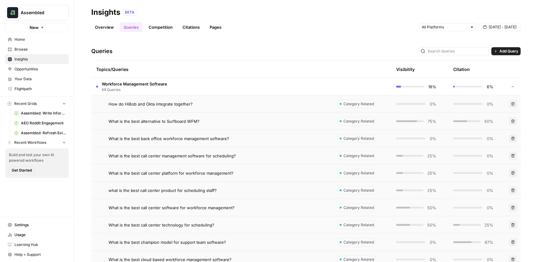
click at [209, 120] on div "What is the best alternative to Surfboard WFM?" at bounding box center [218, 121] width 219 height 6
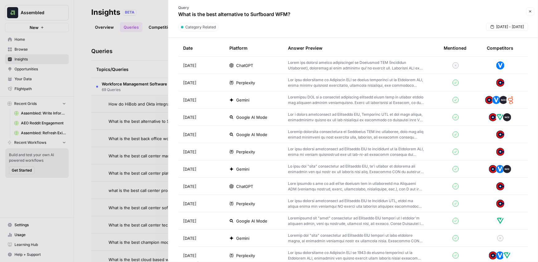
scroll to position [198, 0]
drag, startPoint x: 211, startPoint y: 120, endPoint x: 179, endPoint y: 61, distance: 66.7
click at [179, 61] on tbody "Sep 26, 2025 ChatGPT Sep 26, 2025 Perplexity Sep 26, 2025 Gemini Sep 26, 2025 G…" at bounding box center [353, 238] width 350 height 363
click at [255, 65] on div "ChatGPT" at bounding box center [254, 66] width 49 height 6
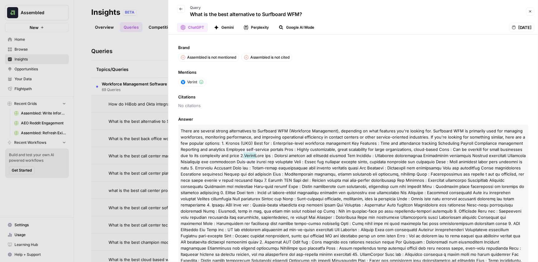
click at [231, 26] on button "Gemini" at bounding box center [223, 27] width 27 height 9
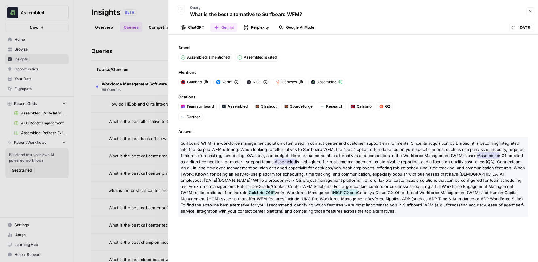
click at [260, 26] on button "Perplexity" at bounding box center [256, 27] width 33 height 9
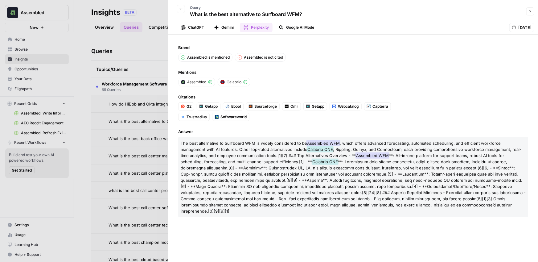
click at [295, 28] on button "Google AI Mode" at bounding box center [296, 27] width 43 height 9
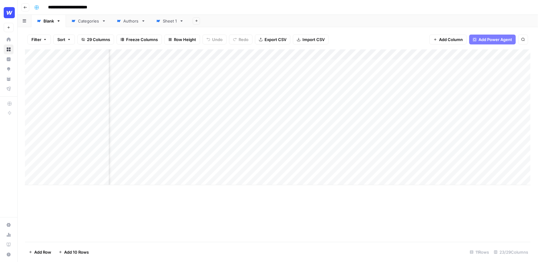
scroll to position [0, 278]
click at [275, 54] on div "Add Column" at bounding box center [278, 117] width 506 height 136
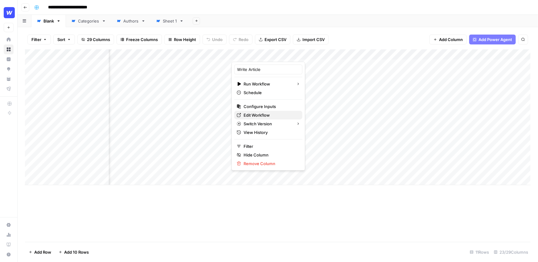
click at [264, 115] on span "Edit Workflow" at bounding box center [271, 115] width 54 height 6
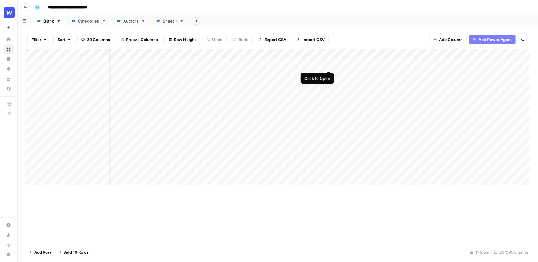
click at [330, 65] on div "Add Column" at bounding box center [278, 117] width 506 height 136
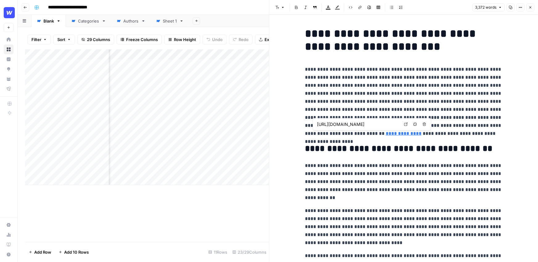
click at [404, 124] on link "Open in a new tab" at bounding box center [406, 124] width 8 height 8
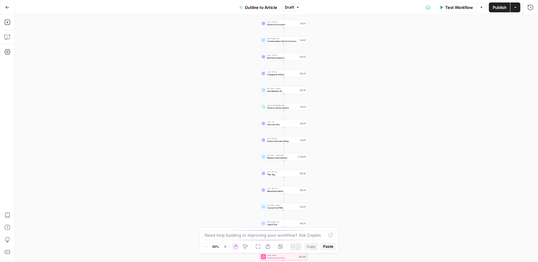
drag, startPoint x: 368, startPoint y: 178, endPoint x: 379, endPoint y: 85, distance: 93.8
click at [379, 85] on div "true false Workflow Set Inputs Inputs LLM · GPT-4o Extract Outline Structure St…" at bounding box center [277, 138] width 524 height 247
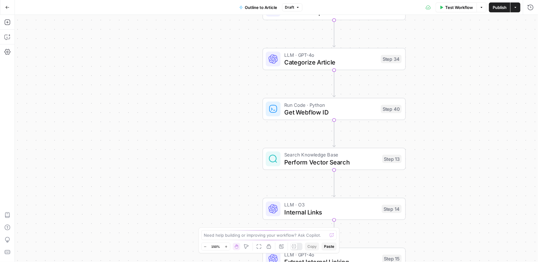
drag, startPoint x: 333, startPoint y: 92, endPoint x: 466, endPoint y: 153, distance: 146.5
click at [466, 153] on div "true false Workflow Set Inputs Inputs LLM · GPT-4o Extract Outline Structure St…" at bounding box center [277, 138] width 524 height 247
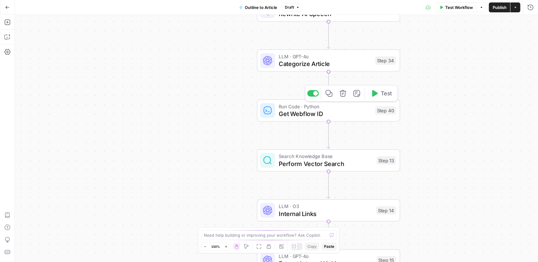
click at [318, 113] on span "Get Webflow ID" at bounding box center [325, 113] width 93 height 9
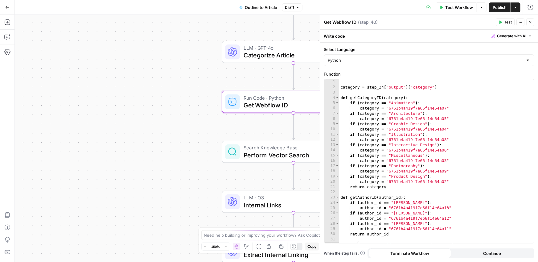
drag, startPoint x: 199, startPoint y: 129, endPoint x: 148, endPoint y: 106, distance: 56.4
click at [148, 106] on div "true false Workflow Set Inputs Inputs LLM · GPT-4o Extract Outline Structure St…" at bounding box center [277, 138] width 524 height 247
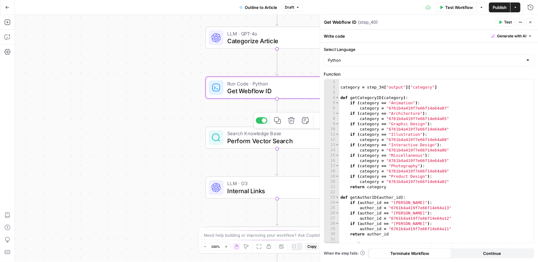
click at [259, 145] on span "Perform Vector Search" at bounding box center [274, 140] width 94 height 9
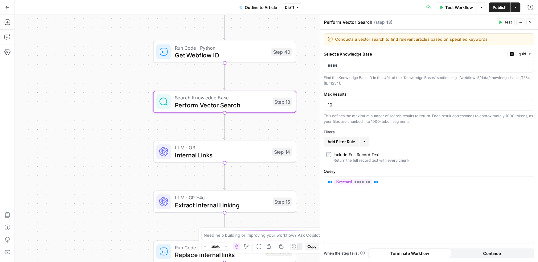
drag, startPoint x: 166, startPoint y: 162, endPoint x: 113, endPoint y: 124, distance: 65.3
click at [113, 124] on div "true false Workflow Set Inputs Inputs LLM · GPT-4o Extract Outline Structure St…" at bounding box center [277, 138] width 524 height 247
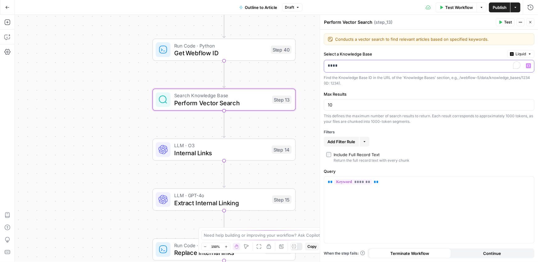
click at [350, 64] on p "****" at bounding box center [424, 66] width 193 height 6
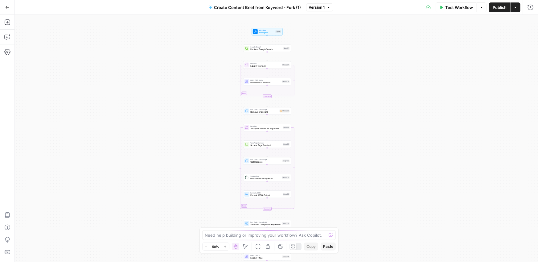
drag, startPoint x: 323, startPoint y: 90, endPoint x: 314, endPoint y: 164, distance: 75.2
click at [314, 164] on div "Workflow Set Inputs Inputs Google Search Perform Google Search Step 51 Loop Ite…" at bounding box center [277, 138] width 524 height 247
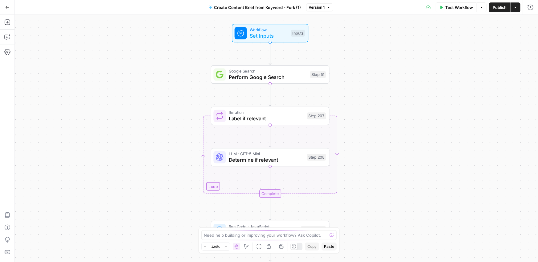
drag, startPoint x: 311, startPoint y: 64, endPoint x: 380, endPoint y: 109, distance: 81.7
click at [380, 109] on div "Workflow Set Inputs Inputs Google Search Perform Google Search Step 51 Loop Ite…" at bounding box center [277, 138] width 524 height 247
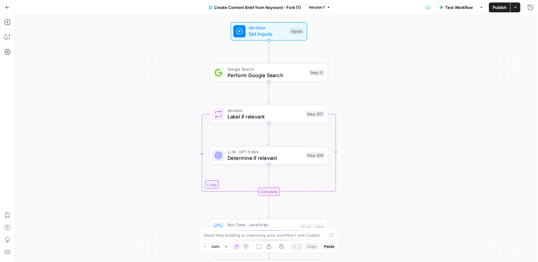
click at [376, 106] on div "Workflow Set Inputs Inputs Google Search Perform Google Search Step 51 Loop Ite…" at bounding box center [277, 138] width 524 height 247
click at [9, 21] on icon "button" at bounding box center [7, 22] width 6 height 6
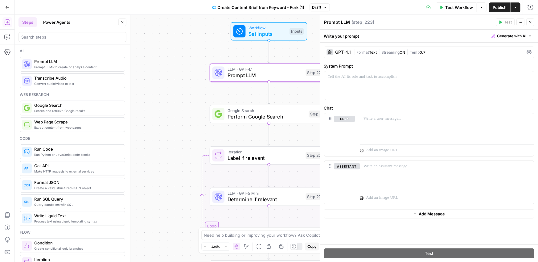
click at [341, 54] on div "GPT-4.1" at bounding box center [343, 52] width 16 height 4
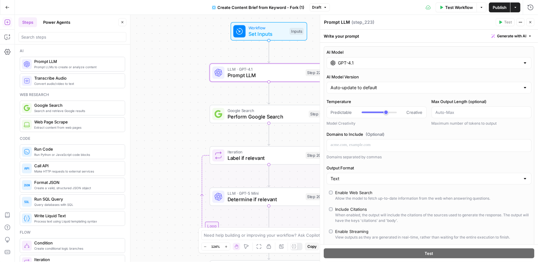
click at [345, 65] on input "GPT-4.1" at bounding box center [429, 63] width 182 height 6
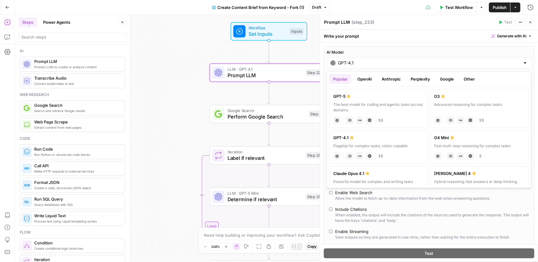
click at [395, 82] on button "Anthropic" at bounding box center [391, 79] width 27 height 10
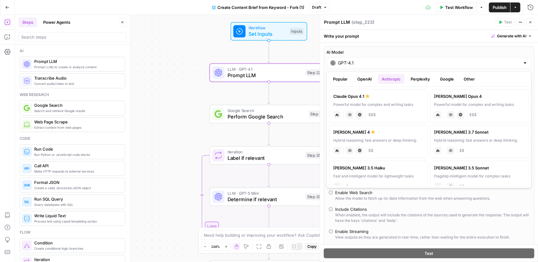
click at [364, 79] on button "OpenAI" at bounding box center [365, 79] width 22 height 10
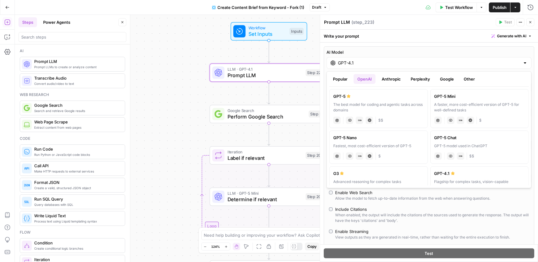
click at [533, 22] on span "Close" at bounding box center [532, 22] width 0 height 0
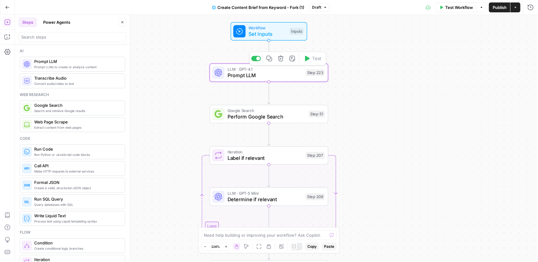
click at [283, 59] on icon "button" at bounding box center [281, 59] width 6 height 6
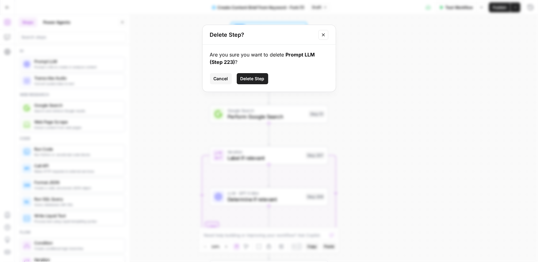
click at [248, 78] on span "Delete Step" at bounding box center [253, 79] width 24 height 6
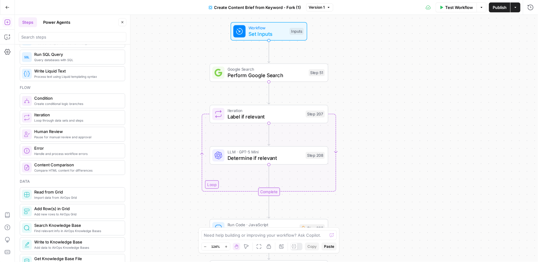
scroll to position [146, 0]
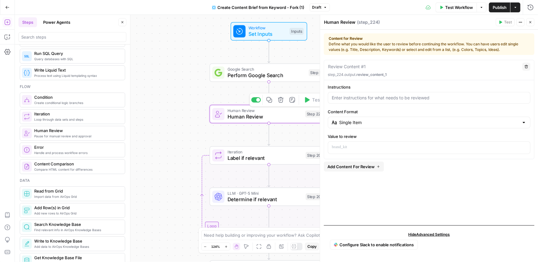
click at [282, 101] on icon "button" at bounding box center [281, 100] width 6 height 6
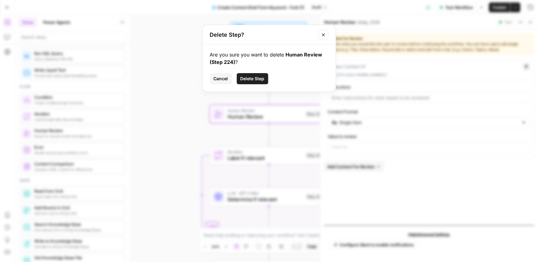
click at [255, 80] on span "Delete Step" at bounding box center [253, 79] width 24 height 6
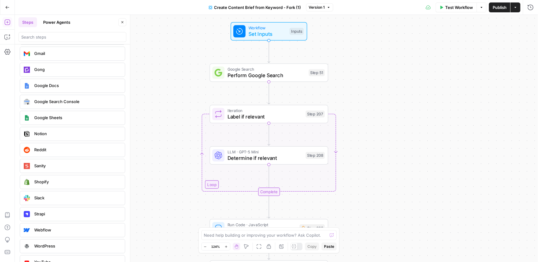
scroll to position [1204, 0]
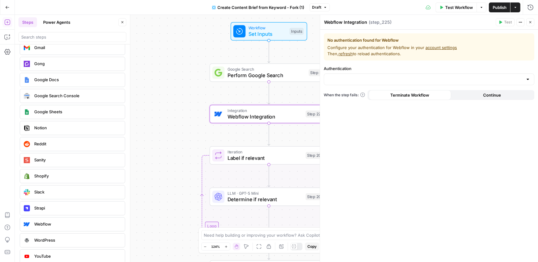
click at [532, 22] on icon "button" at bounding box center [531, 22] width 4 height 4
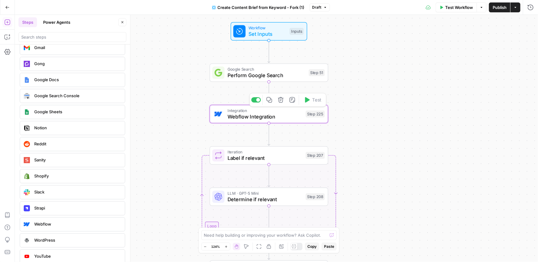
click at [284, 101] on button "Delete step" at bounding box center [281, 100] width 10 height 10
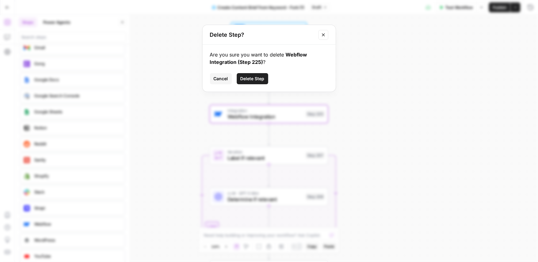
click at [254, 83] on button "Delete Step" at bounding box center [252, 78] width 31 height 11
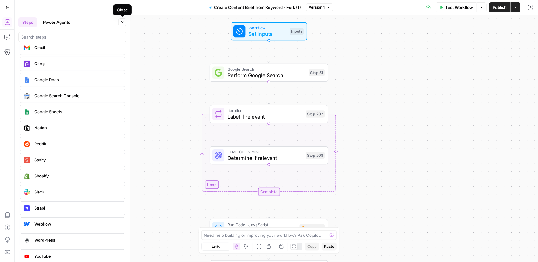
click at [122, 25] on button "Close" at bounding box center [122, 22] width 8 height 8
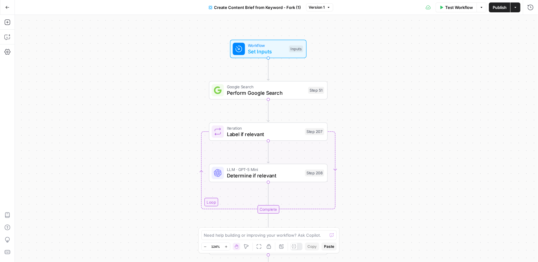
drag, startPoint x: 358, startPoint y: 101, endPoint x: 357, endPoint y: 118, distance: 17.6
click at [357, 118] on div "Workflow Set Inputs Inputs Google Search Perform Google Search Step 51 Loop Ite…" at bounding box center [277, 138] width 524 height 247
click at [375, 60] on div "Workflow Set Inputs Inputs Google Search Perform Google Search Step 51 Loop Ite…" at bounding box center [277, 138] width 524 height 247
click at [273, 45] on span "Workflow" at bounding box center [267, 45] width 38 height 6
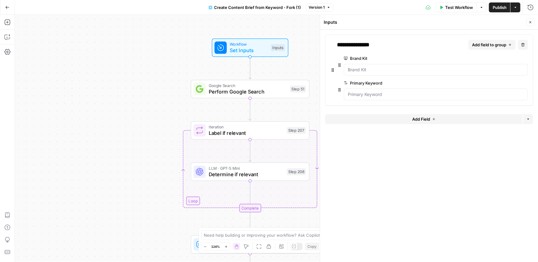
drag, startPoint x: 310, startPoint y: 72, endPoint x: 284, endPoint y: 69, distance: 26.1
click at [284, 69] on div "Workflow Set Inputs Inputs Google Search Perform Google Search Step 51 Loop Ite…" at bounding box center [277, 138] width 524 height 247
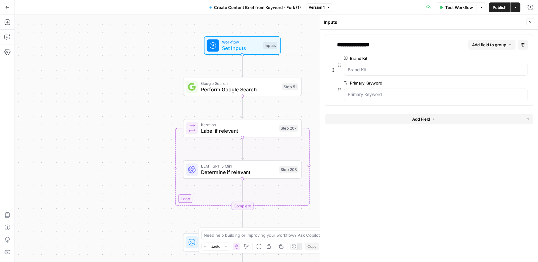
click at [368, 59] on label "Brand Kit" at bounding box center [418, 58] width 149 height 6
click at [368, 67] on Kit "Brand Kit" at bounding box center [436, 70] width 176 height 6
click at [530, 24] on button "Close" at bounding box center [531, 22] width 8 height 8
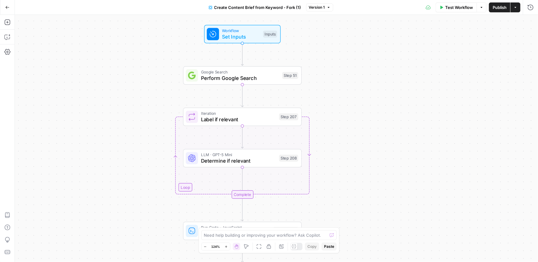
drag, startPoint x: 327, startPoint y: 98, endPoint x: 326, endPoint y: 76, distance: 22.5
click at [326, 76] on div "Workflow Set Inputs Inputs Google Search Perform Google Search Step 51 Loop Ite…" at bounding box center [277, 138] width 524 height 247
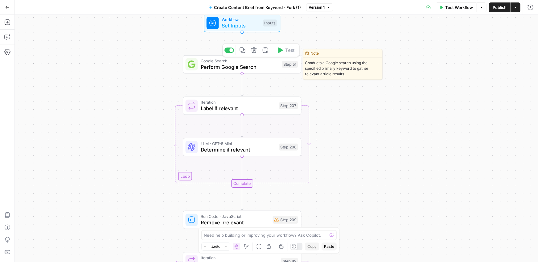
click at [247, 68] on span "Perform Google Search" at bounding box center [240, 67] width 78 height 8
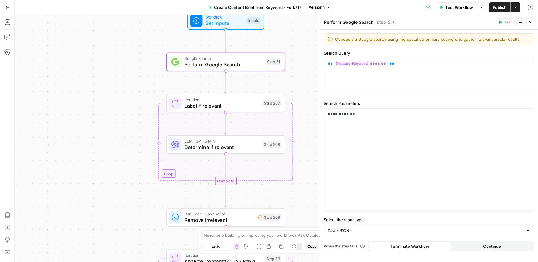
drag, startPoint x: 299, startPoint y: 91, endPoint x: 276, endPoint y: 85, distance: 23.8
click at [276, 85] on div "Workflow Set Inputs Inputs Google Search Perform Google Search Step 51 Loop Ite…" at bounding box center [277, 138] width 524 height 247
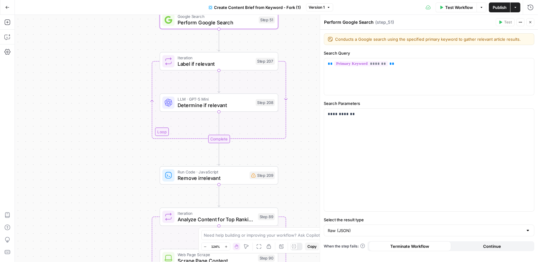
drag, startPoint x: 303, startPoint y: 184, endPoint x: 303, endPoint y: 142, distance: 42.0
click at [303, 142] on div "Workflow Set Inputs Inputs Google Search Perform Google Search Step 51 Loop Ite…" at bounding box center [277, 138] width 524 height 247
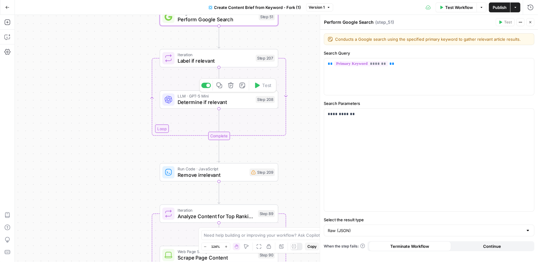
click at [230, 100] on span "Determine if relevant" at bounding box center [215, 102] width 75 height 8
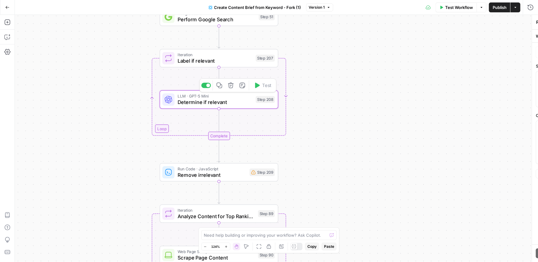
type textarea "Determine if relevant"
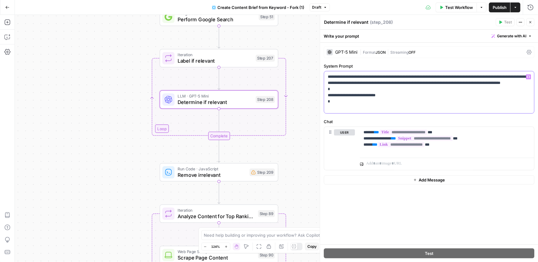
click at [398, 83] on p "**********" at bounding box center [429, 92] width 203 height 37
click at [384, 83] on p "**********" at bounding box center [429, 92] width 203 height 37
click at [532, 23] on icon "button" at bounding box center [531, 22] width 4 height 4
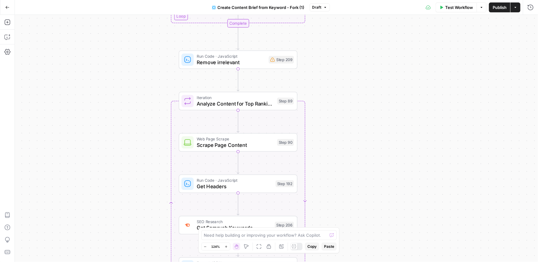
drag, startPoint x: 353, startPoint y: 205, endPoint x: 372, endPoint y: 90, distance: 116.0
click at [372, 90] on div "Workflow Set Inputs Inputs Google Search Perform Google Search Step 51 Loop Ite…" at bounding box center [277, 138] width 524 height 247
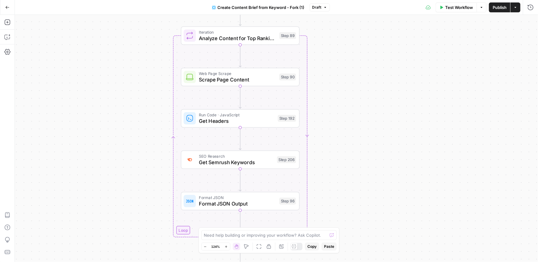
drag, startPoint x: 366, startPoint y: 153, endPoint x: 368, endPoint y: 89, distance: 63.3
click at [368, 89] on div "Workflow Set Inputs Inputs Google Search Perform Google Search Step 51 Loop Ite…" at bounding box center [277, 138] width 524 height 247
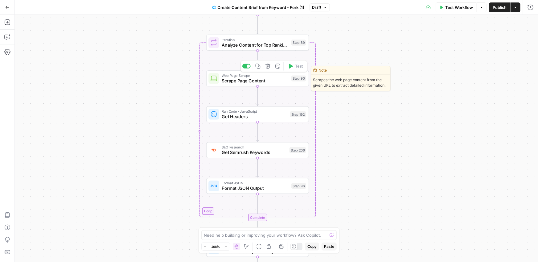
click at [279, 81] on span "Scrape Page Content" at bounding box center [255, 80] width 67 height 7
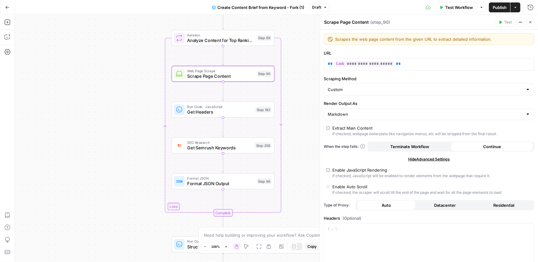
drag, startPoint x: 177, startPoint y: 112, endPoint x: 143, endPoint y: 108, distance: 33.9
click at [143, 108] on div "Workflow Set Inputs Inputs Google Search Perform Google Search Step 51 Loop Ite…" at bounding box center [277, 138] width 524 height 247
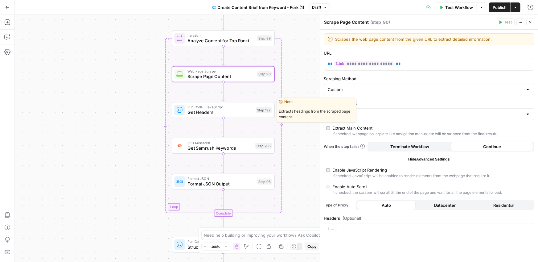
click at [197, 111] on span "Get Headers" at bounding box center [221, 112] width 66 height 7
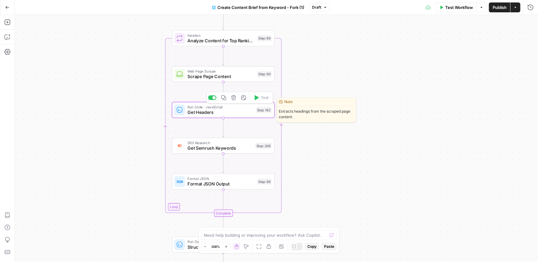
type textarea "Get Headers"
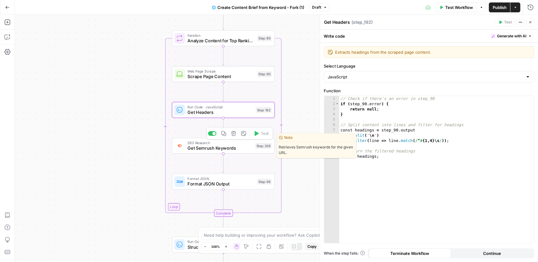
click at [197, 147] on span "Get Semrush Keywords" at bounding box center [220, 148] width 65 height 7
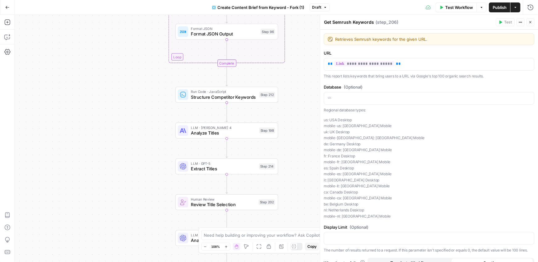
drag, startPoint x: 303, startPoint y: 164, endPoint x: 306, endPoint y: 11, distance: 153.4
click at [306, 11] on div "Go Back Create Content Brief from Keyword - Fork (1) Draft Test Workflow Option…" at bounding box center [269, 131] width 538 height 262
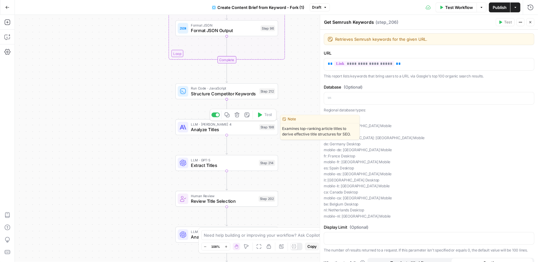
click at [230, 131] on span "Analyze Titles" at bounding box center [224, 129] width 66 height 7
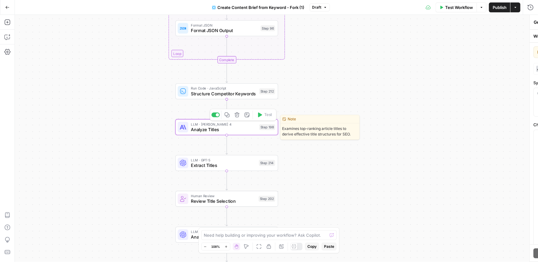
type textarea "Analyze Titles"
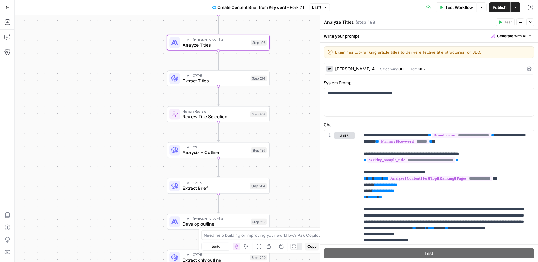
drag, startPoint x: 304, startPoint y: 169, endPoint x: 295, endPoint y: 85, distance: 84.7
click at [295, 85] on div "Workflow Set Inputs Inputs Google Search Perform Google Search Step 51 Loop Ite…" at bounding box center [277, 138] width 524 height 247
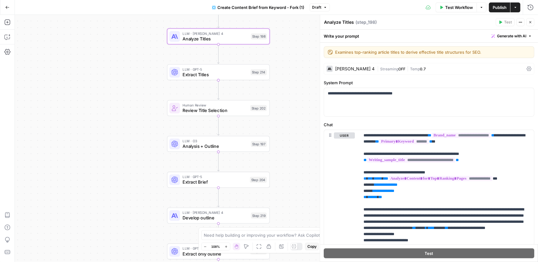
drag, startPoint x: 307, startPoint y: 106, endPoint x: 304, endPoint y: 81, distance: 24.6
click at [304, 81] on div "Workflow Set Inputs Inputs Google Search Perform Google Search Step 51 Loop Ite…" at bounding box center [277, 138] width 524 height 247
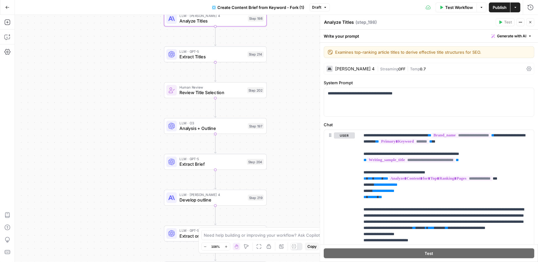
click at [233, 98] on div "Human Review Review Title Selection Step 202 Copy step Delete step Edit Note Te…" at bounding box center [215, 90] width 103 height 16
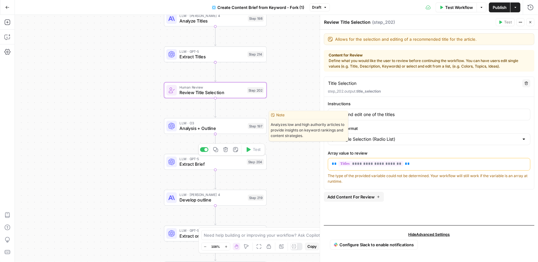
click at [226, 130] on span "Analysis + Outline" at bounding box center [213, 128] width 66 height 7
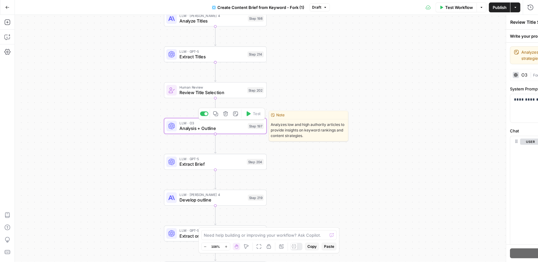
type textarea "Analysis + Outline"
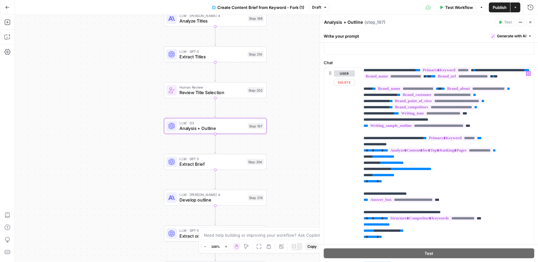
scroll to position [0, 0]
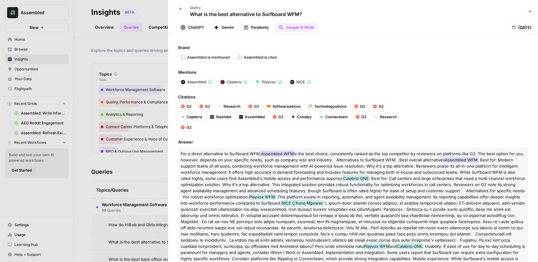
scroll to position [121, 0]
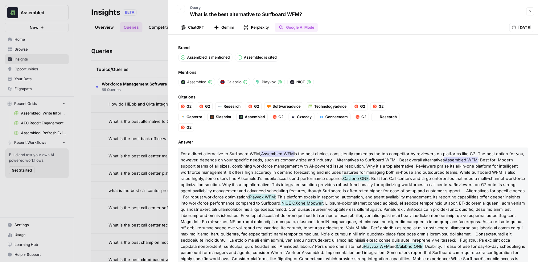
click at [531, 10] on icon "button" at bounding box center [531, 12] width 4 height 4
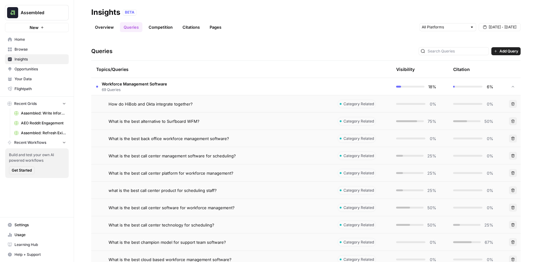
click at [198, 86] on td "Workforce Management Software 69 Queries" at bounding box center [212, 86] width 242 height 17
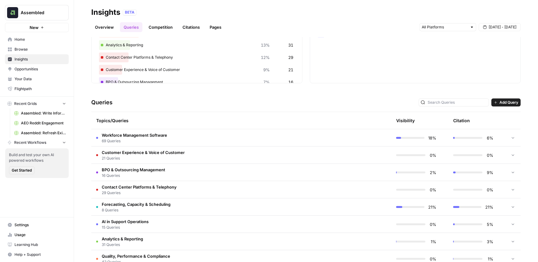
scroll to position [69, 0]
click at [186, 142] on td "Workforce Management Software 69 Queries" at bounding box center [212, 138] width 242 height 17
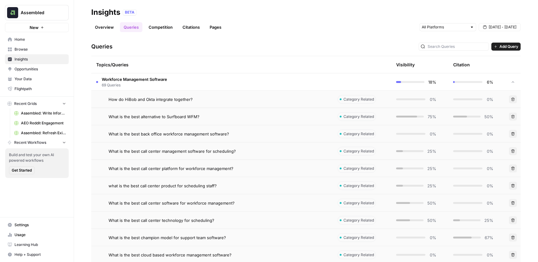
scroll to position [124, 0]
click at [183, 115] on span "What is the best alternative to Surfboard WFM?" at bounding box center [154, 117] width 91 height 6
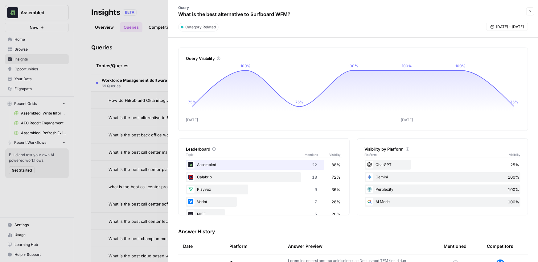
click at [533, 10] on button "Close" at bounding box center [531, 11] width 8 height 8
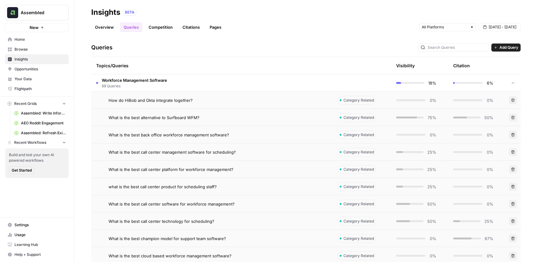
click at [312, 86] on td "Workforce Management Software 69 Queries" at bounding box center [212, 82] width 242 height 17
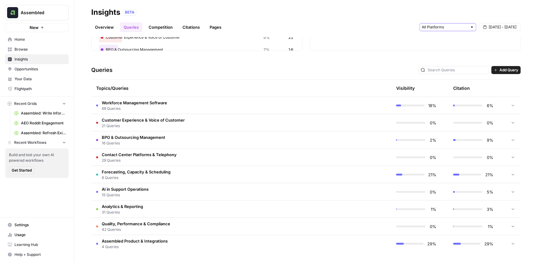
click at [449, 28] on input "text" at bounding box center [445, 27] width 46 height 6
click at [456, 41] on span "Gemini" at bounding box center [447, 41] width 31 height 6
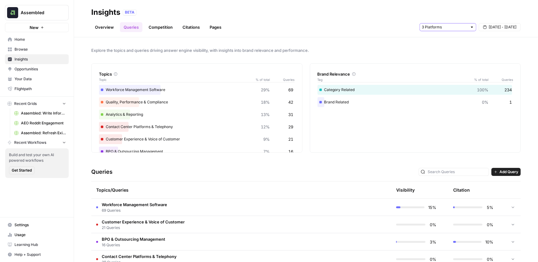
click at [451, 27] on input "text" at bounding box center [445, 27] width 46 height 6
click at [448, 56] on span "Perplexity" at bounding box center [447, 58] width 31 height 6
click at [454, 27] on input "text" at bounding box center [445, 27] width 46 height 6
click at [445, 66] on span "Google AI Mode" at bounding box center [447, 67] width 31 height 6
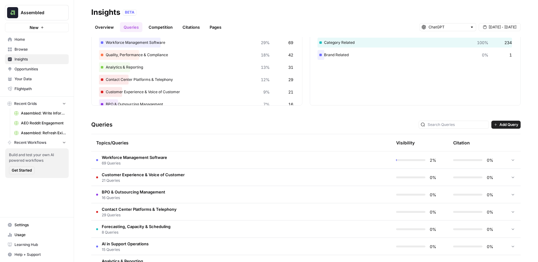
scroll to position [89, 0]
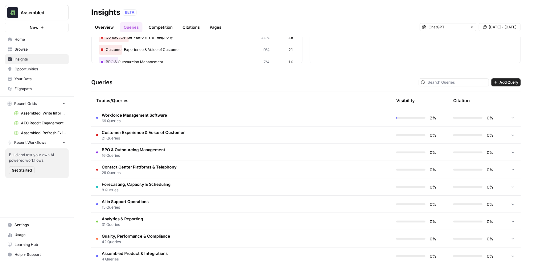
click at [167, 106] on div "Topics/Queries" at bounding box center [212, 100] width 232 height 17
click at [167, 115] on td "Workforce Management Software 69 Queries" at bounding box center [212, 117] width 242 height 17
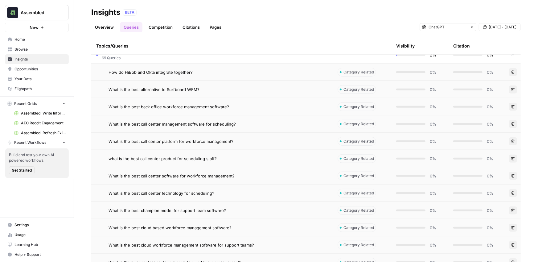
scroll to position [163, 0]
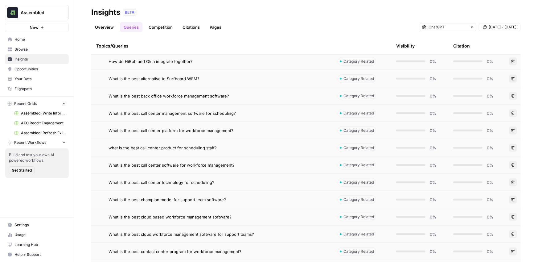
click at [186, 162] on span "What is the best call center software for workforce management?" at bounding box center [172, 165] width 126 height 6
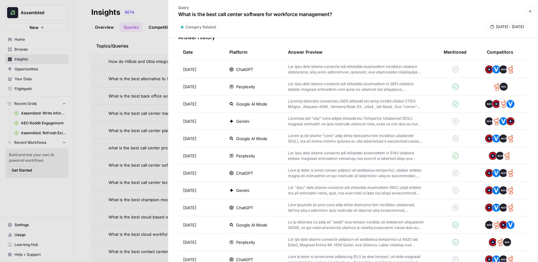
scroll to position [195, 0]
click at [277, 89] on td "Perplexity" at bounding box center [254, 85] width 59 height 17
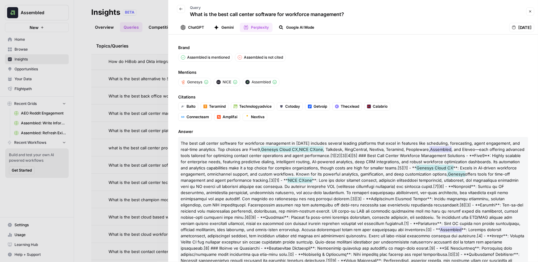
click at [529, 9] on button "Close" at bounding box center [531, 11] width 8 height 8
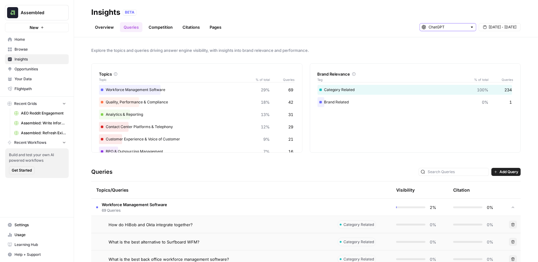
click at [467, 27] on input "text" at bounding box center [448, 27] width 39 height 6
click at [449, 41] on span "Gemini" at bounding box center [450, 41] width 37 height 6
click at [454, 30] on input "text" at bounding box center [445, 27] width 46 height 6
click at [442, 60] on span "Perplexity" at bounding box center [450, 58] width 37 height 6
click at [454, 23] on div "Sep 20 - Sep 26" at bounding box center [470, 27] width 101 height 10
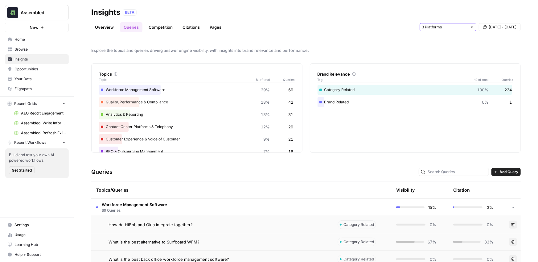
click at [454, 26] on input "text" at bounding box center [445, 27] width 46 height 6
click at [442, 65] on span "Google AI Mode" at bounding box center [450, 67] width 37 height 6
click at [347, 58] on div "Explore the topics and queries driving answer engine visibility, with insights …" at bounding box center [306, 149] width 464 height 225
click at [167, 30] on link "Competition" at bounding box center [160, 27] width 31 height 10
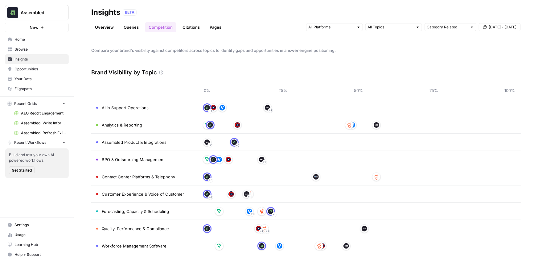
click at [196, 29] on link "Citations" at bounding box center [191, 27] width 25 height 10
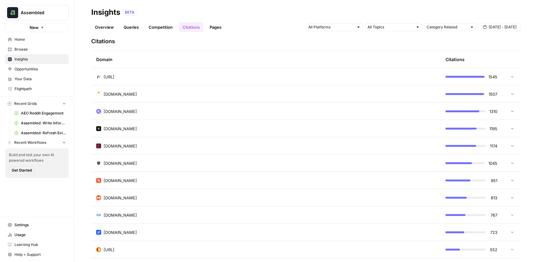
scroll to position [150, 0]
click at [273, 195] on div "reddit.com" at bounding box center [266, 197] width 340 height 6
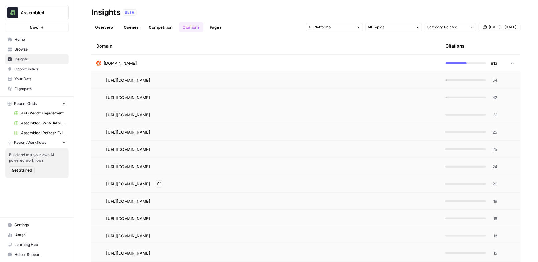
scroll to position [285, 0]
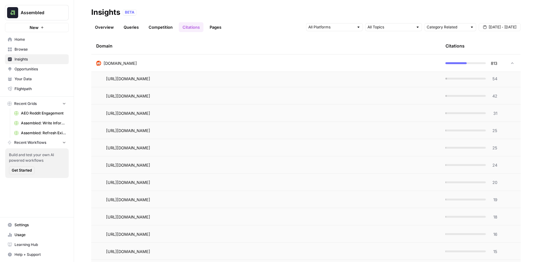
click at [244, 17] on div "Insights BETA" at bounding box center [306, 12] width 430 height 10
click at [217, 28] on link "Pages" at bounding box center [215, 27] width 19 height 10
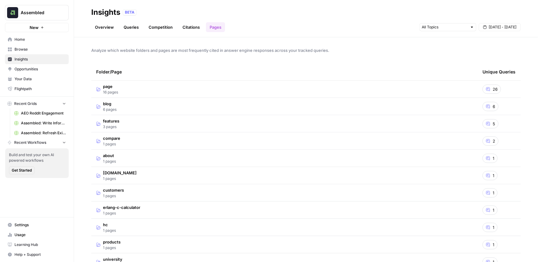
click at [178, 51] on span "Analyze which website folders and pages are most frequently cited in answer eng…" at bounding box center [306, 50] width 430 height 6
click at [133, 29] on link "Queries" at bounding box center [131, 27] width 23 height 10
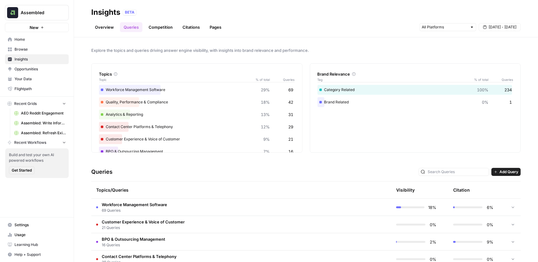
click at [113, 28] on link "Overview" at bounding box center [104, 27] width 26 height 10
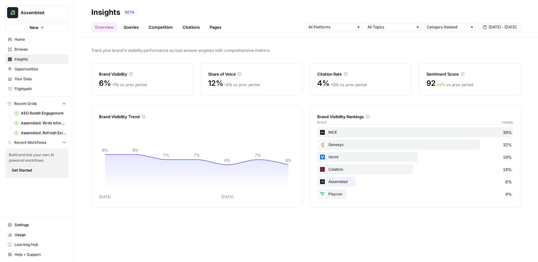
click at [44, 69] on span "Opportunities" at bounding box center [41, 69] width 52 height 6
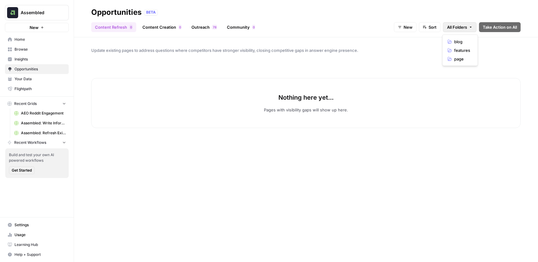
click at [463, 27] on span "All Folders" at bounding box center [457, 27] width 20 height 6
click at [492, 45] on div "Update existing pages to address questions where competitors have stronger visi…" at bounding box center [306, 149] width 464 height 225
click at [425, 29] on icon "button" at bounding box center [425, 27] width 4 height 4
click at [403, 28] on button "New" at bounding box center [405, 27] width 23 height 10
click at [409, 58] on span "In Progress" at bounding box center [418, 59] width 25 height 6
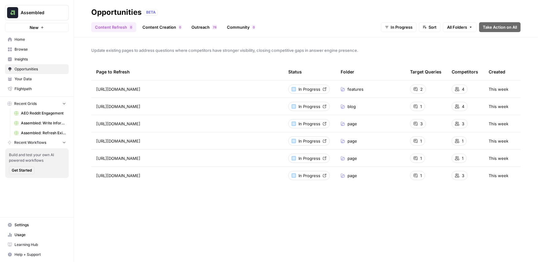
click at [227, 68] on div "Page to Refresh" at bounding box center [187, 71] width 182 height 17
click at [478, 62] on div "Update existing pages to address questions where competitors have stronger visi…" at bounding box center [306, 149] width 464 height 225
click at [480, 42] on div "Update existing pages to address questions where competitors have stronger visi…" at bounding box center [306, 149] width 464 height 225
click at [31, 50] on span "Browse" at bounding box center [41, 50] width 52 height 6
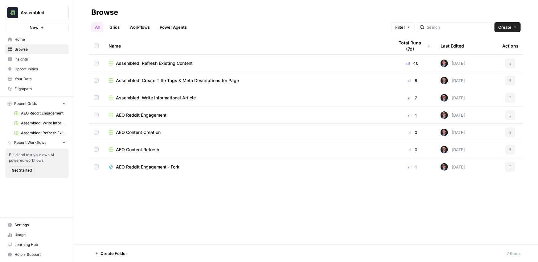
click at [159, 150] on span "AEO Content Refresh" at bounding box center [137, 150] width 43 height 6
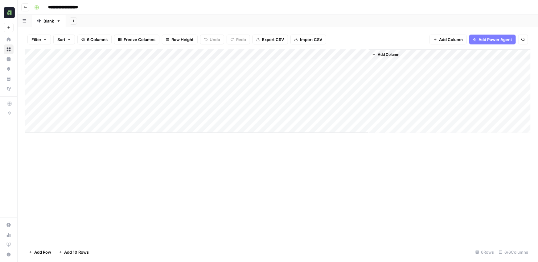
drag, startPoint x: 134, startPoint y: 66, endPoint x: 129, endPoint y: 135, distance: 68.7
click at [129, 135] on div "Add Column" at bounding box center [278, 145] width 506 height 193
click at [184, 40] on span "Row Height" at bounding box center [183, 39] width 22 height 6
click at [186, 77] on span "Tall" at bounding box center [195, 78] width 44 height 6
click at [189, 15] on div "Add Sheet" at bounding box center [302, 21] width 472 height 12
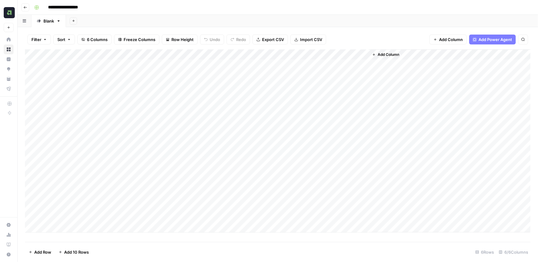
click at [232, 65] on div "Add Column" at bounding box center [278, 140] width 506 height 183
click at [384, 54] on span "Add Column" at bounding box center [389, 55] width 22 height 6
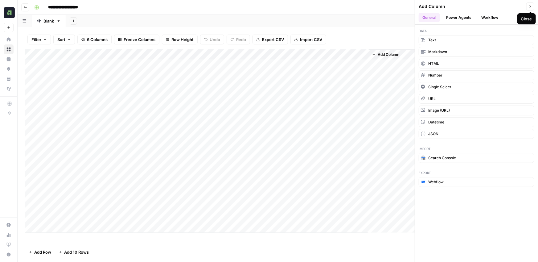
click at [531, 8] on icon "button" at bounding box center [531, 7] width 4 height 4
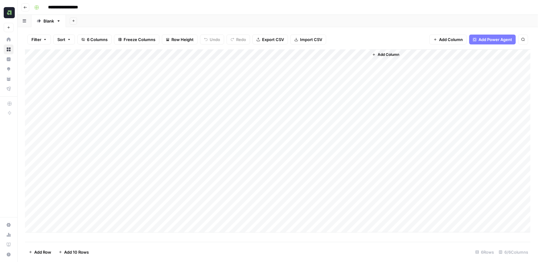
click at [151, 20] on div "Add Sheet" at bounding box center [302, 21] width 472 height 12
click at [150, 19] on div "Add Sheet" at bounding box center [302, 21] width 472 height 12
click at [108, 18] on div "Add Sheet" at bounding box center [302, 21] width 472 height 12
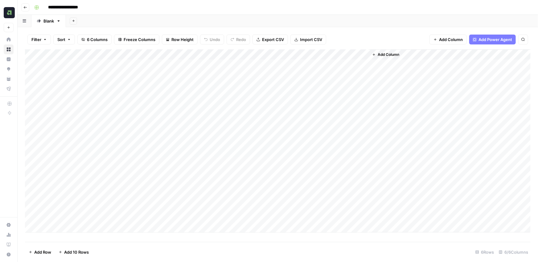
click at [107, 18] on div "Add Sheet" at bounding box center [302, 21] width 472 height 12
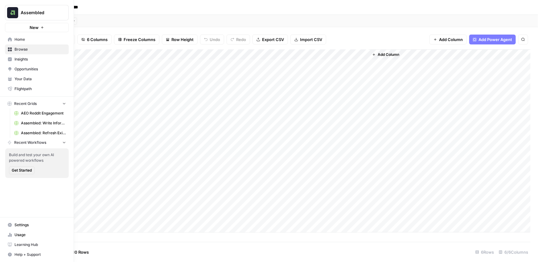
click at [23, 69] on span "Opportunities" at bounding box center [41, 69] width 52 height 6
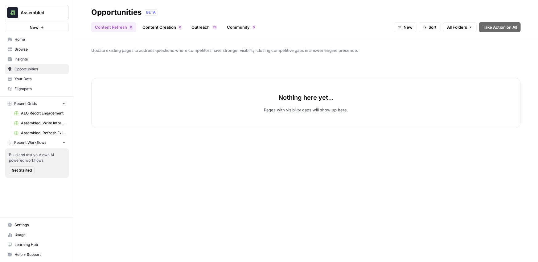
click at [158, 26] on link "Content Creation 0" at bounding box center [162, 27] width 47 height 10
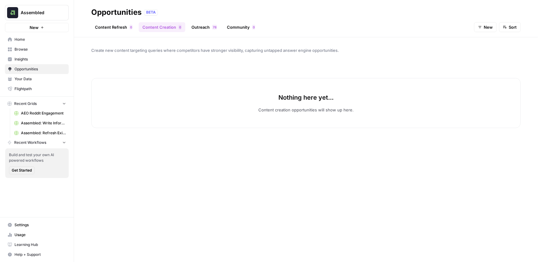
click at [491, 28] on span "New" at bounding box center [488, 27] width 9 height 6
click at [513, 25] on span "Sort" at bounding box center [513, 27] width 8 height 6
click at [448, 25] on div "Content Refresh 0 Content Creation 0 Outreach 8 7 Community 0 New Sort" at bounding box center [306, 24] width 430 height 15
click at [480, 26] on icon "button" at bounding box center [481, 27] width 4 height 4
click at [493, 58] on span "In Progress" at bounding box center [499, 59] width 25 height 6
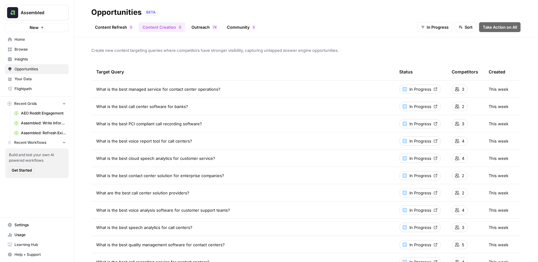
drag, startPoint x: 249, startPoint y: 90, endPoint x: 89, endPoint y: 85, distance: 159.3
click at [89, 85] on div "Create new content targeting queries where competitors have stronger visibility…" at bounding box center [306, 149] width 464 height 225
click at [135, 106] on span "What is the best call center software for banks?" at bounding box center [142, 106] width 92 height 6
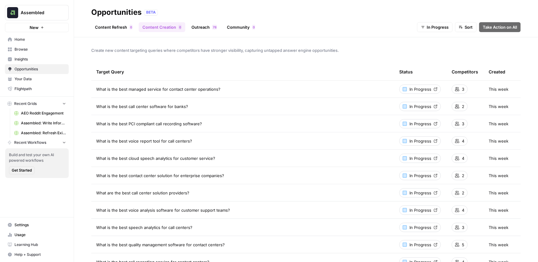
click at [229, 62] on div "Create new content targeting queries where competitors have stronger visibility…" at bounding box center [306, 149] width 464 height 225
click at [202, 27] on link "Outreach 8 7" at bounding box center [204, 27] width 33 height 10
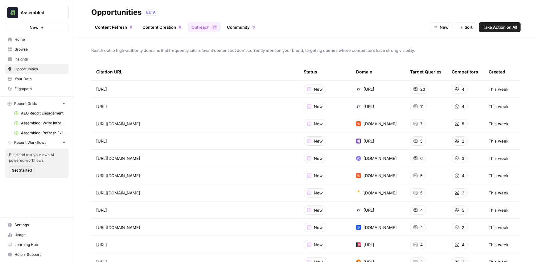
drag, startPoint x: 381, startPoint y: 89, endPoint x: 356, endPoint y: 90, distance: 24.7
click at [356, 90] on td "balto.ai" at bounding box center [378, 89] width 54 height 17
click at [238, 28] on link "Community 0" at bounding box center [241, 27] width 36 height 10
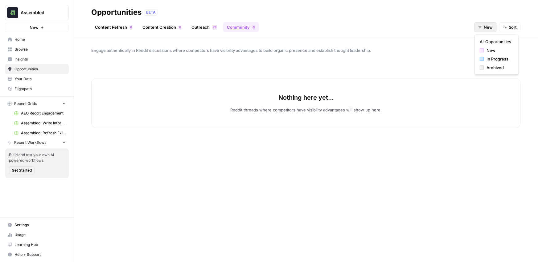
click at [494, 28] on button "New" at bounding box center [486, 27] width 23 height 10
click at [488, 59] on span "In Progress" at bounding box center [499, 59] width 25 height 6
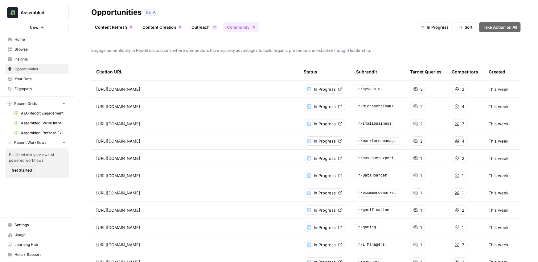
click at [340, 90] on icon at bounding box center [341, 89] width 4 height 4
click at [29, 48] on span "Browse" at bounding box center [41, 50] width 52 height 6
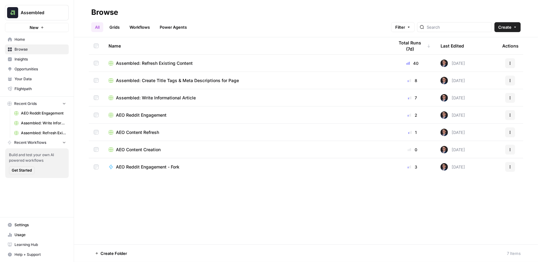
click at [156, 63] on span "Assembled: Refresh Existing Content" at bounding box center [154, 63] width 77 height 6
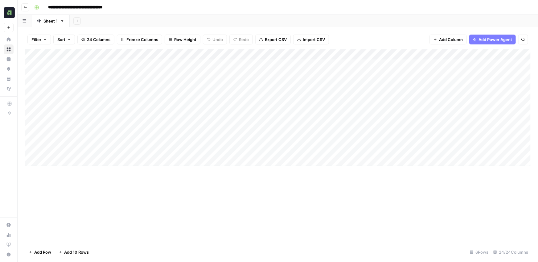
drag, startPoint x: 195, startPoint y: 68, endPoint x: 169, endPoint y: 154, distance: 89.9
click at [169, 154] on div "Add Column" at bounding box center [278, 107] width 506 height 117
click at [85, 163] on div "Add Column" at bounding box center [278, 107] width 506 height 117
click at [78, 183] on div "Add Column" at bounding box center [278, 145] width 506 height 193
click at [79, 178] on div "Add Column" at bounding box center [278, 115] width 506 height 133
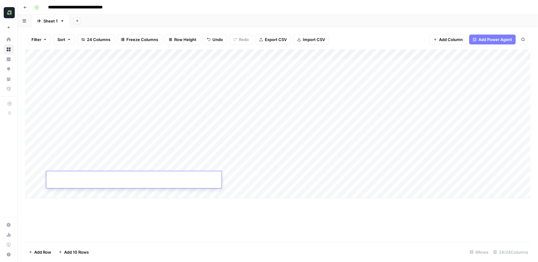
click at [255, 210] on div "Add Column" at bounding box center [278, 145] width 506 height 193
drag, startPoint x: 281, startPoint y: 70, endPoint x: 274, endPoint y: 166, distance: 96.3
click at [274, 166] on div "Add Column" at bounding box center [278, 123] width 506 height 149
drag, startPoint x: 290, startPoint y: 66, endPoint x: 289, endPoint y: 156, distance: 89.5
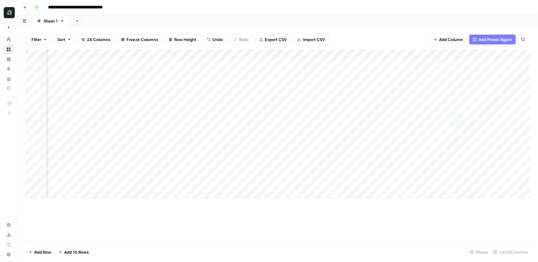
click at [289, 156] on div "Add Column" at bounding box center [278, 123] width 506 height 149
click at [375, 64] on div "Add Column" at bounding box center [278, 123] width 506 height 149
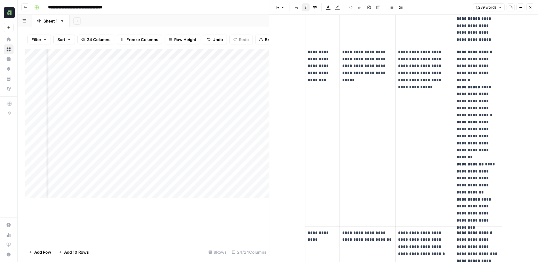
scroll to position [725, 0]
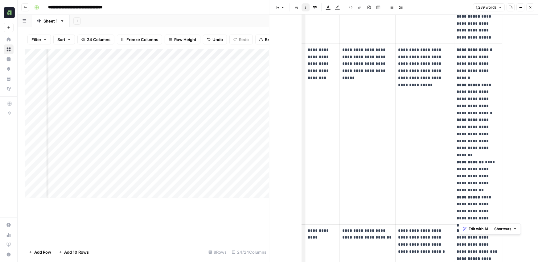
drag, startPoint x: 491, startPoint y: 217, endPoint x: 459, endPoint y: 66, distance: 154.8
click at [459, 66] on p "**********" at bounding box center [478, 134] width 43 height 176
click at [468, 103] on p "**********" at bounding box center [478, 134] width 43 height 176
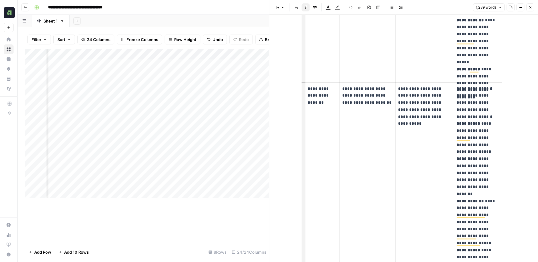
scroll to position [0, 0]
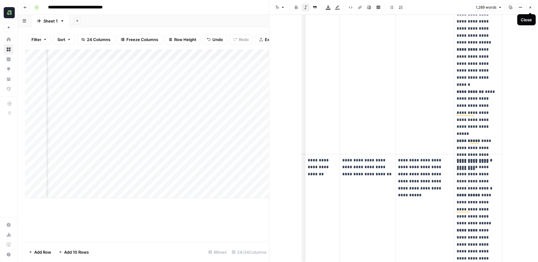
click at [531, 8] on icon "button" at bounding box center [531, 8] width 4 height 4
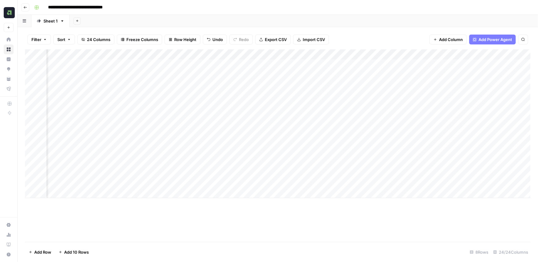
drag, startPoint x: 245, startPoint y: 68, endPoint x: 232, endPoint y: 183, distance: 115.2
click at [232, 183] on div "Add Column" at bounding box center [278, 123] width 506 height 149
drag, startPoint x: 274, startPoint y: 64, endPoint x: 264, endPoint y: 154, distance: 90.1
click at [264, 154] on div "Add Column" at bounding box center [278, 123] width 506 height 149
click at [354, 65] on div "Add Column" at bounding box center [278, 123] width 506 height 149
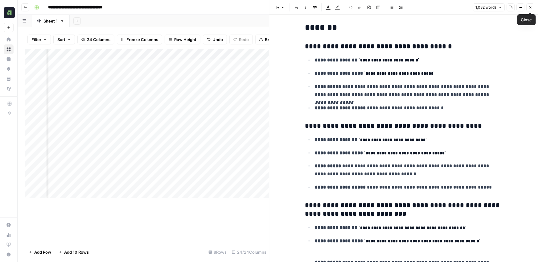
click at [529, 8] on icon "button" at bounding box center [531, 8] width 4 height 4
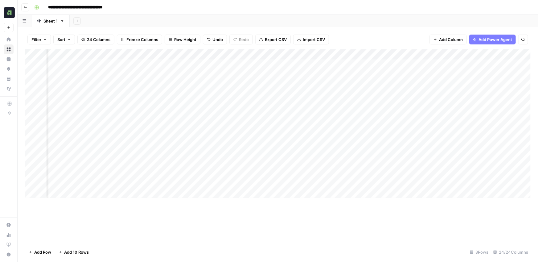
drag, startPoint x: 318, startPoint y: 67, endPoint x: 294, endPoint y: 153, distance: 89.2
click at [294, 153] on div "Add Column" at bounding box center [278, 123] width 506 height 149
click at [393, 66] on div "Add Column" at bounding box center [278, 123] width 506 height 149
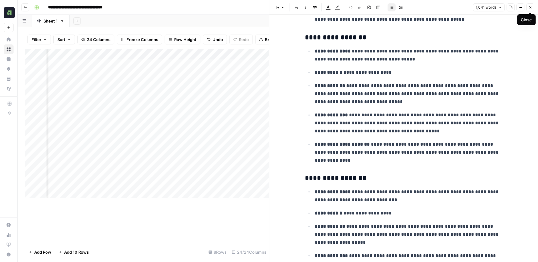
click at [532, 10] on button "Close" at bounding box center [531, 7] width 8 height 8
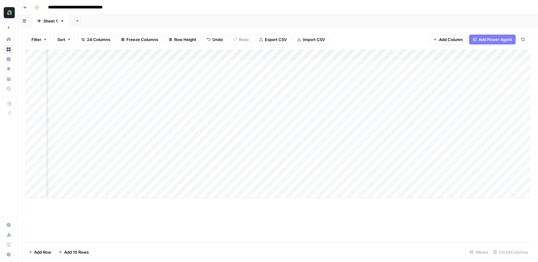
drag, startPoint x: 328, startPoint y: 74, endPoint x: 321, endPoint y: 149, distance: 75.9
click at [321, 149] on div "Add Column" at bounding box center [278, 123] width 506 height 149
click at [391, 97] on div "Add Column" at bounding box center [278, 123] width 506 height 149
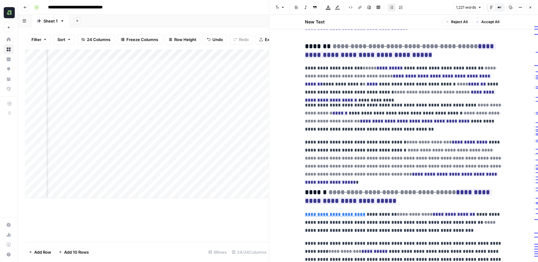
scroll to position [569, 0]
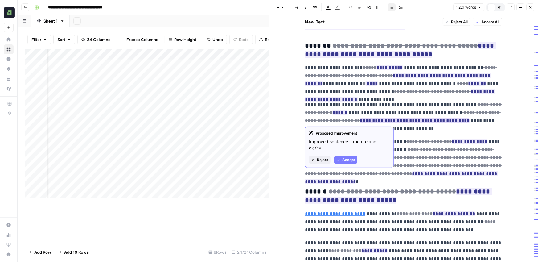
click at [339, 159] on icon "button" at bounding box center [339, 160] width 4 height 4
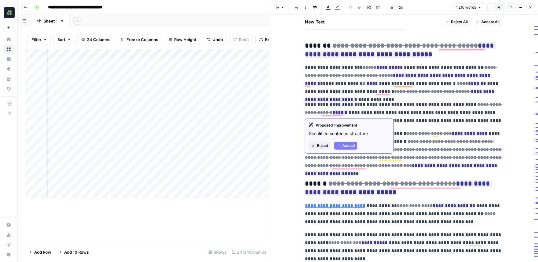
click at [343, 148] on span "Accept" at bounding box center [349, 146] width 13 height 6
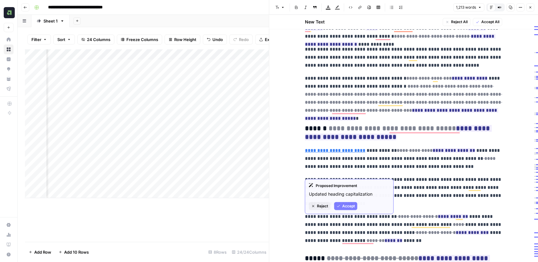
scroll to position [627, 0]
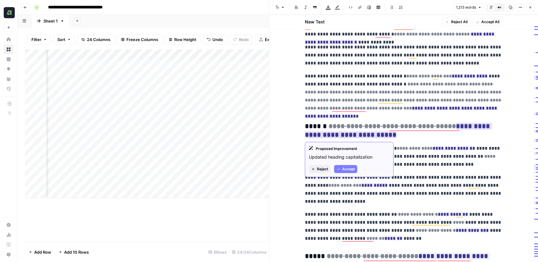
click at [323, 169] on span "Reject" at bounding box center [322, 169] width 11 height 6
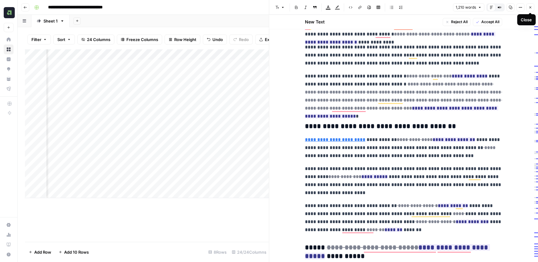
click at [530, 8] on icon "button" at bounding box center [531, 7] width 2 height 2
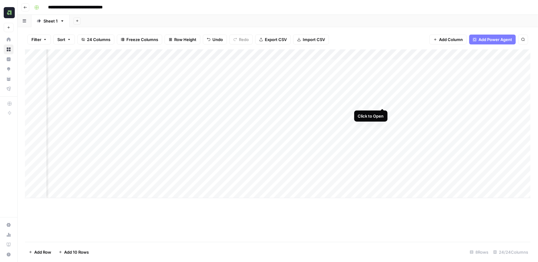
click at [383, 96] on div "Add Column" at bounding box center [278, 123] width 506 height 149
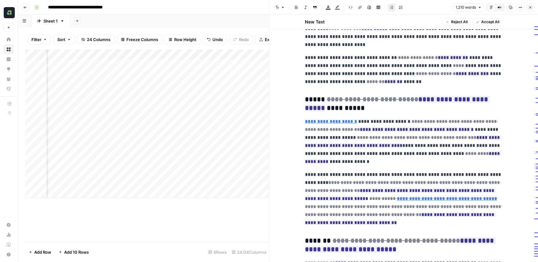
scroll to position [807, 0]
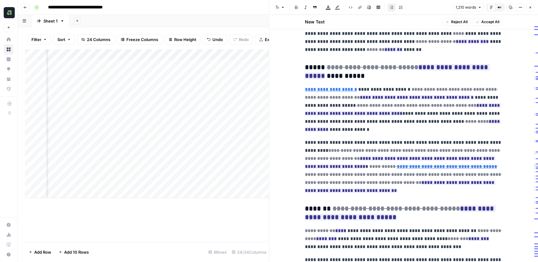
click at [531, 9] on icon "button" at bounding box center [531, 8] width 4 height 4
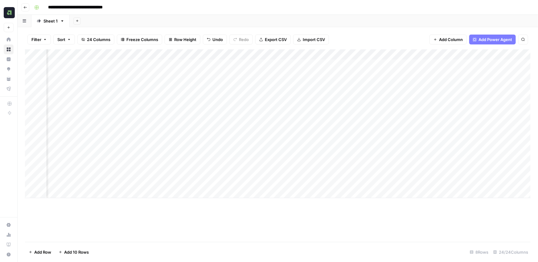
click at [490, 19] on div "Add Sheet" at bounding box center [304, 21] width 469 height 12
click at [343, 144] on div "Add Column" at bounding box center [278, 123] width 506 height 149
click at [348, 34] on div "Filter Sort 24 Columns Freeze Columns Row Height Undo Redo Export CSV Import CS…" at bounding box center [278, 40] width 506 height 20
click at [336, 53] on div "Add Column" at bounding box center [278, 123] width 506 height 149
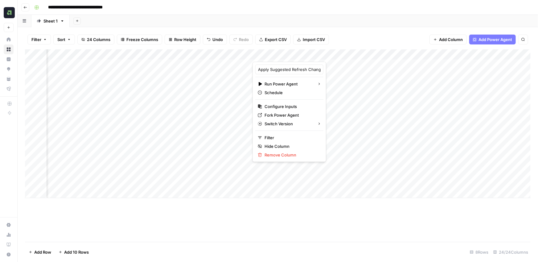
click at [346, 36] on div "Filter Sort 24 Columns Freeze Columns Row Height Undo Redo Export CSV Import CS…" at bounding box center [278, 40] width 506 height 20
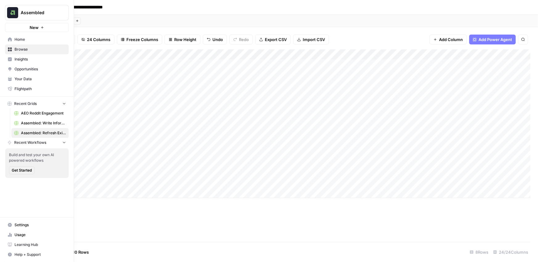
click at [21, 44] on link "Home" at bounding box center [37, 40] width 64 height 10
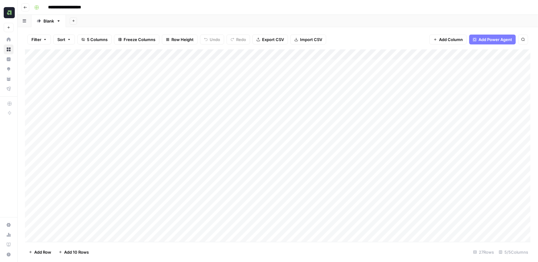
click at [212, 64] on div "Add Column" at bounding box center [278, 145] width 506 height 193
click at [243, 75] on div "Add Column" at bounding box center [278, 145] width 506 height 193
drag, startPoint x: 283, startPoint y: 75, endPoint x: 130, endPoint y: 64, distance: 153.7
click at [129, 64] on div "Add Column" at bounding box center [278, 145] width 506 height 193
click at [278, 18] on div "Add Sheet" at bounding box center [302, 21] width 472 height 12
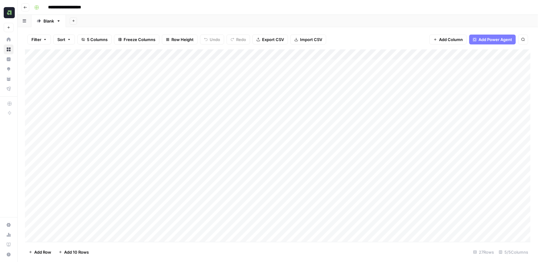
click at [301, 7] on div "**********" at bounding box center [282, 7] width 501 height 10
